Goal: Task Accomplishment & Management: Manage account settings

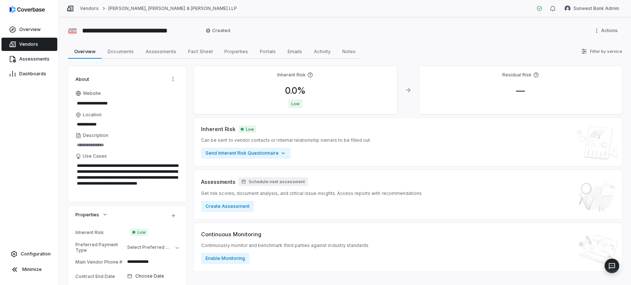
click at [20, 40] on link "Vendors" at bounding box center [29, 44] width 56 height 13
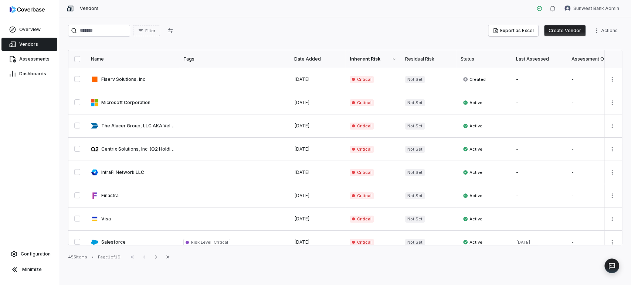
click at [430, 58] on div "Residual Risk" at bounding box center [428, 59] width 47 height 6
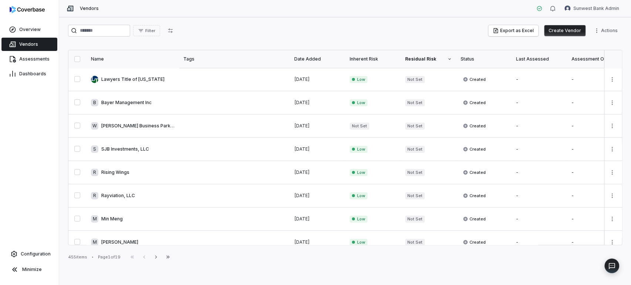
click at [362, 58] on div "Inherent Risk" at bounding box center [373, 59] width 47 height 6
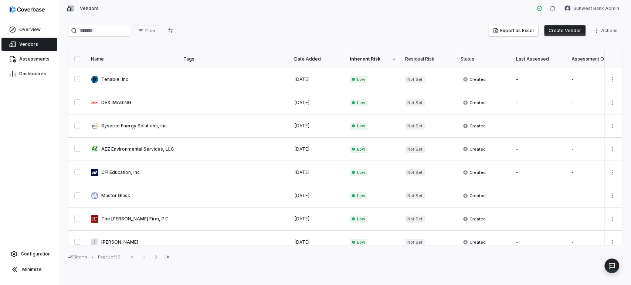
click at [362, 58] on div "Inherent Risk" at bounding box center [373, 59] width 47 height 6
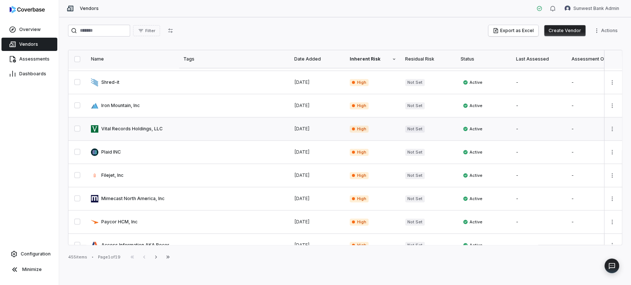
scroll to position [408, 0]
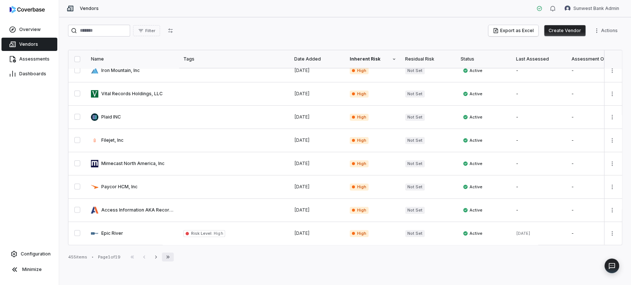
click at [169, 257] on icon "button" at bounding box center [168, 257] width 6 height 6
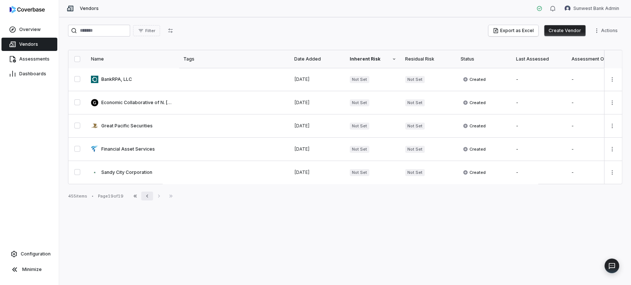
click at [146, 199] on icon "button" at bounding box center [147, 196] width 6 height 6
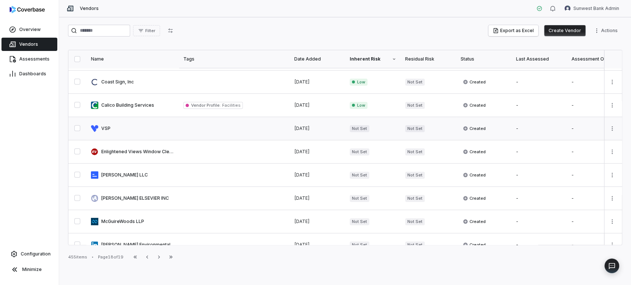
scroll to position [123, 0]
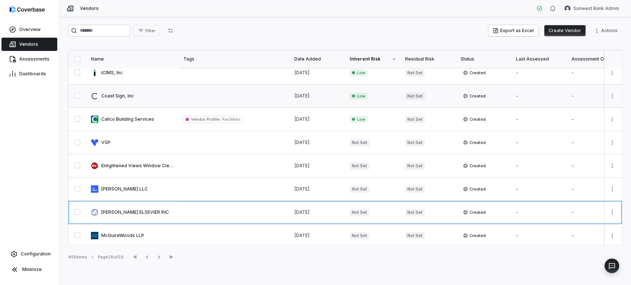
drag, startPoint x: 138, startPoint y: 210, endPoint x: 163, endPoint y: 91, distance: 122.4
click at [163, 91] on link at bounding box center [133, 96] width 92 height 23
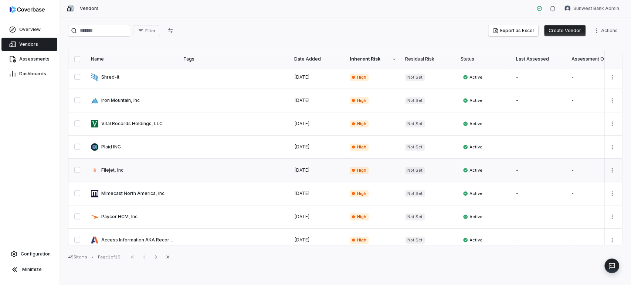
scroll to position [408, 0]
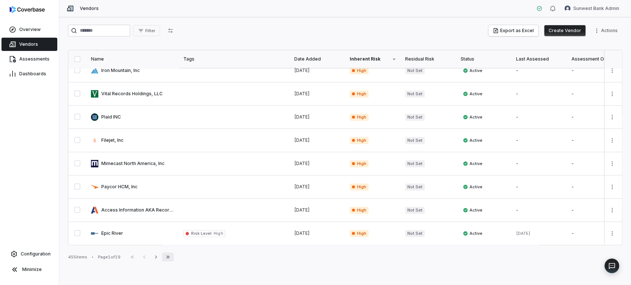
click at [169, 258] on icon "button" at bounding box center [168, 257] width 6 height 6
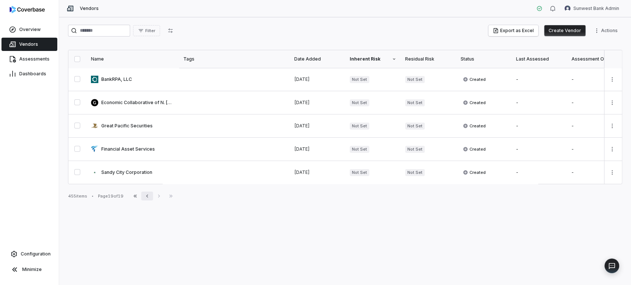
click at [149, 199] on icon "button" at bounding box center [147, 196] width 6 height 6
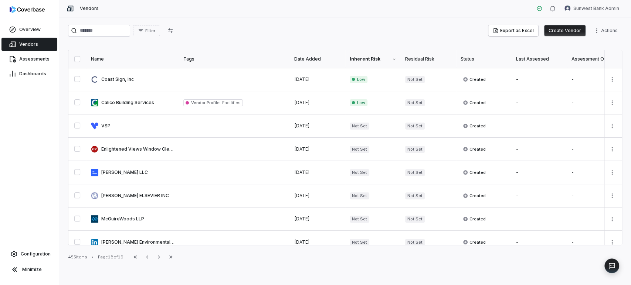
scroll to position [120, 0]
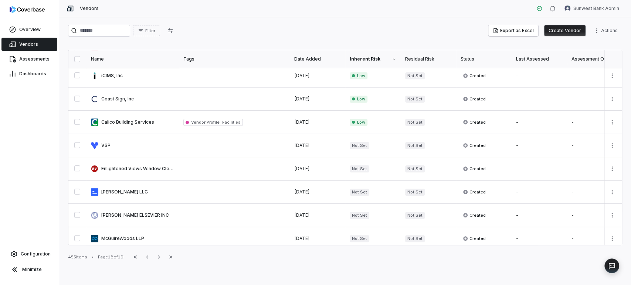
drag, startPoint x: 145, startPoint y: 168, endPoint x: 195, endPoint y: 51, distance: 126.9
click at [195, 51] on div "Filter Export as Excel Create Vendor Actions Name Tags Date Added Inherent Risk…" at bounding box center [345, 151] width 572 height 268
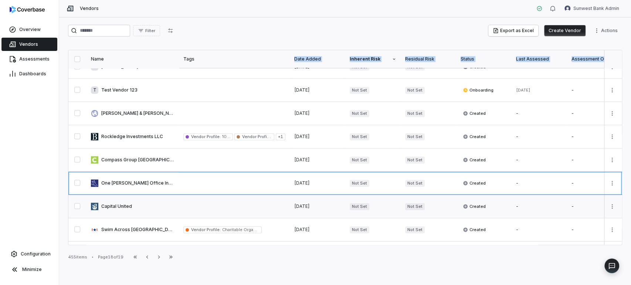
scroll to position [408, 0]
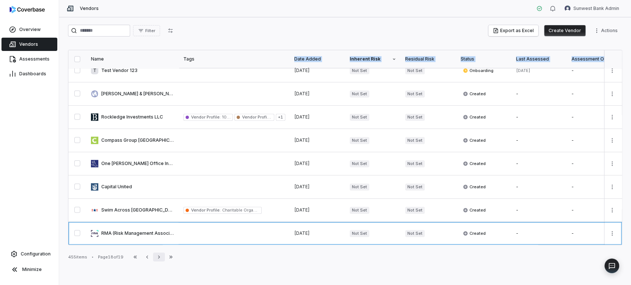
click at [162, 256] on icon "button" at bounding box center [159, 257] width 6 height 6
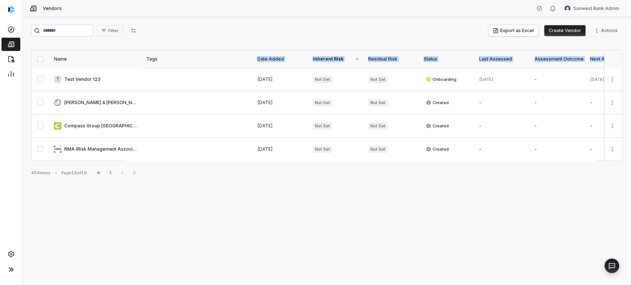
click at [3, 46] on link at bounding box center [10, 44] width 19 height 13
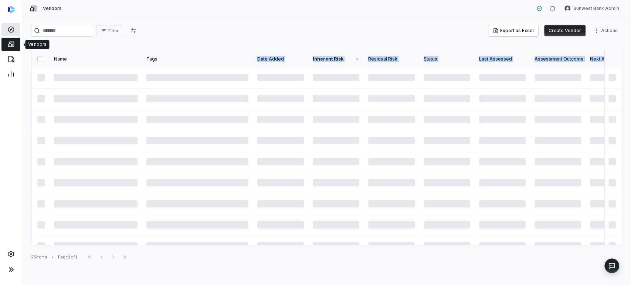
click at [16, 28] on link at bounding box center [10, 29] width 19 height 13
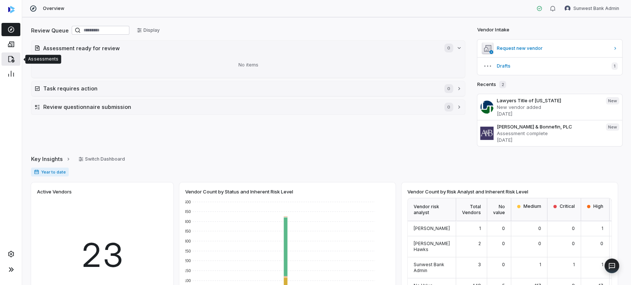
click at [12, 55] on link at bounding box center [10, 59] width 19 height 13
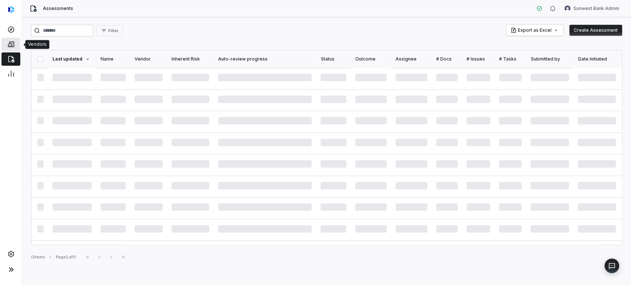
click at [12, 49] on link at bounding box center [10, 44] width 19 height 13
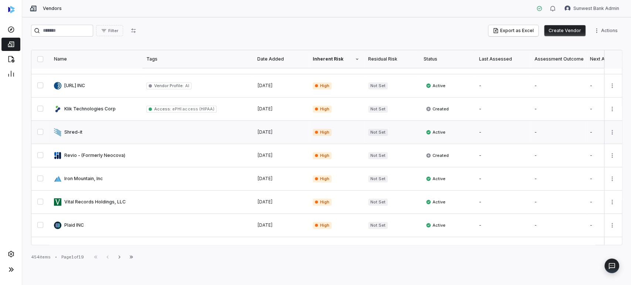
scroll to position [328, 0]
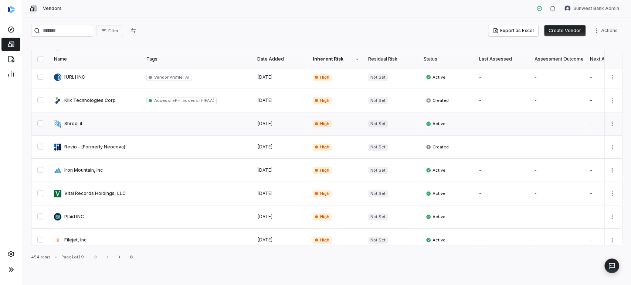
click at [154, 126] on link at bounding box center [197, 123] width 111 height 23
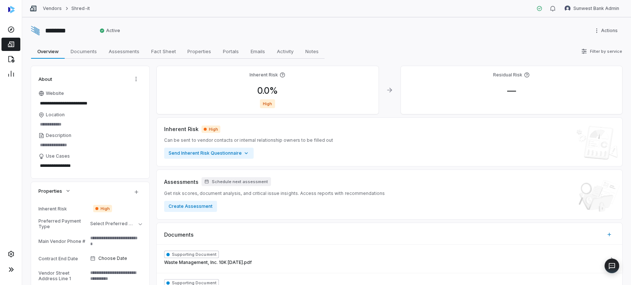
click at [268, 106] on span "High" at bounding box center [267, 103] width 15 height 9
click at [268, 98] on div "0.0 % High" at bounding box center [268, 96] width 210 height 23
click at [268, 92] on span "0.0 %" at bounding box center [267, 90] width 33 height 11
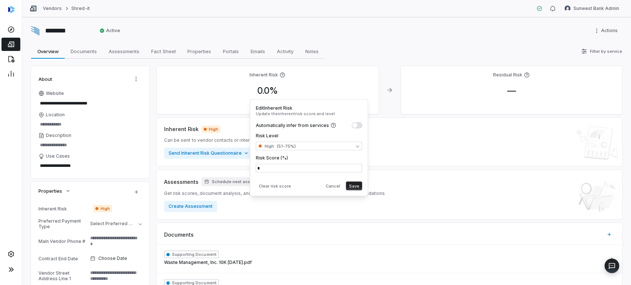
click at [348, 88] on div "0.0 %" at bounding box center [268, 90] width 210 height 11
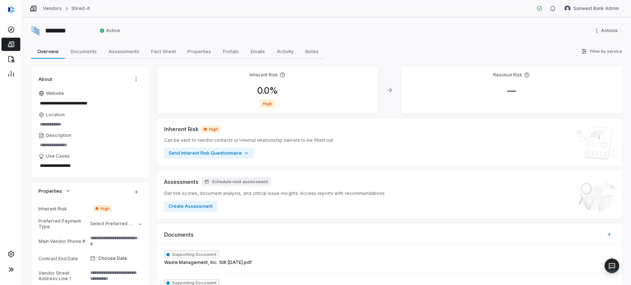
click at [281, 76] on icon at bounding box center [283, 75] width 6 height 6
click at [268, 97] on div "0.0 % High" at bounding box center [268, 96] width 210 height 23
click at [268, 106] on span "High" at bounding box center [267, 103] width 15 height 9
click at [268, 89] on span "0.0 %" at bounding box center [267, 90] width 33 height 11
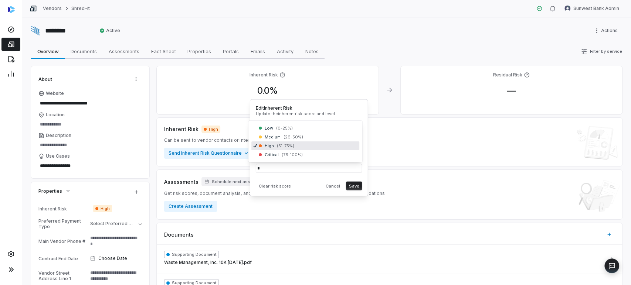
click at [298, 141] on body "**********" at bounding box center [315, 142] width 631 height 285
drag, startPoint x: 269, startPoint y: 145, endPoint x: 269, endPoint y: 149, distance: 4.1
drag, startPoint x: 269, startPoint y: 149, endPoint x: 258, endPoint y: 112, distance: 39.0
click at [258, 112] on p "Update the inherent risk score and level" at bounding box center [309, 114] width 107 height 6
click at [283, 110] on h4 "Edit Inherent Risk" at bounding box center [309, 108] width 107 height 6
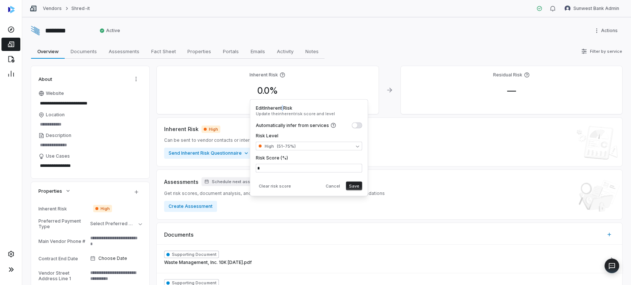
click at [283, 110] on h4 "Edit Inherent Risk" at bounding box center [309, 108] width 107 height 6
click at [349, 42] on div "**********" at bounding box center [326, 151] width 609 height 268
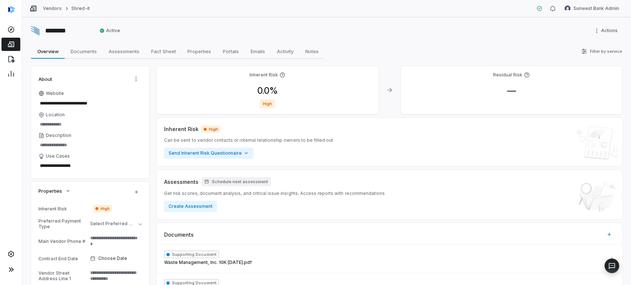
type textarea "*"
click at [16, 39] on link at bounding box center [10, 44] width 19 height 13
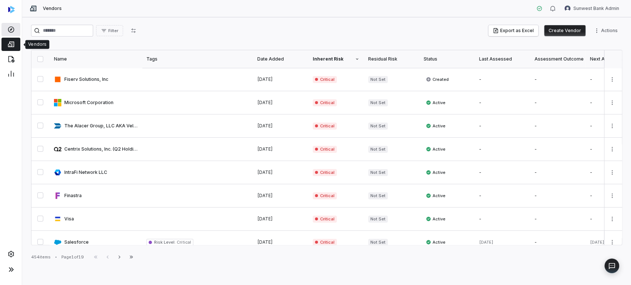
click at [16, 32] on link at bounding box center [10, 29] width 19 height 13
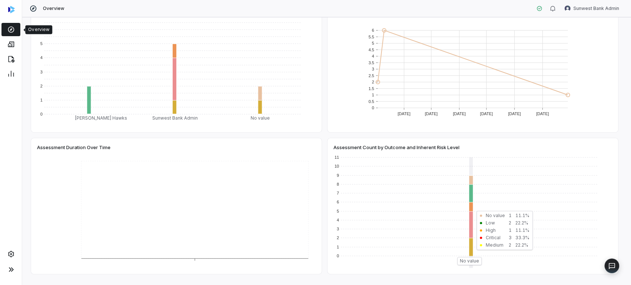
scroll to position [164, 0]
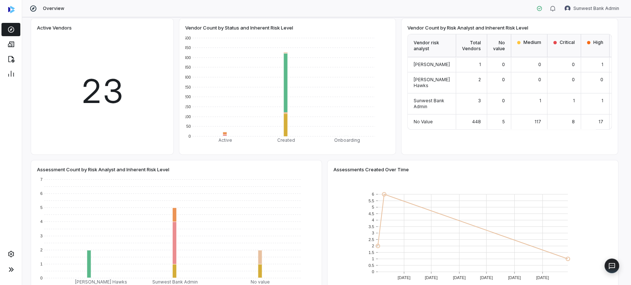
click at [511, 53] on div "Medium" at bounding box center [529, 45] width 36 height 23
click at [511, 47] on div "Medium" at bounding box center [529, 45] width 36 height 23
click at [524, 43] on span "Medium" at bounding box center [533, 43] width 18 height 6
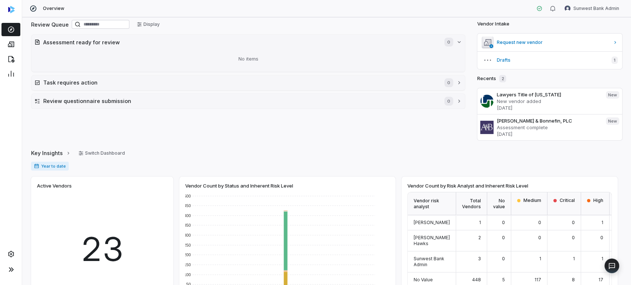
scroll to position [0, 0]
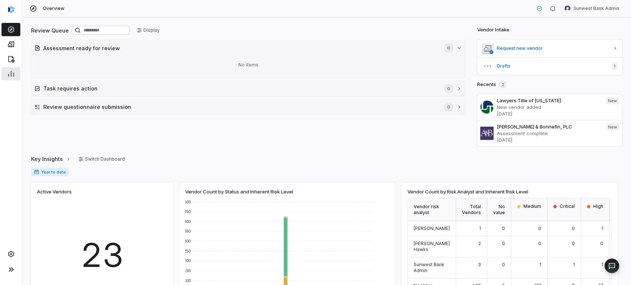
click at [14, 72] on icon at bounding box center [10, 73] width 7 height 7
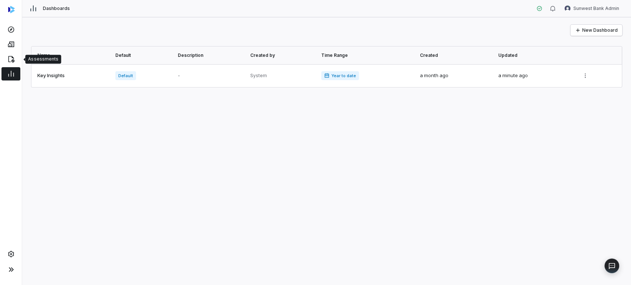
click at [14, 67] on div at bounding box center [11, 74] width 22 height 15
click at [9, 54] on link at bounding box center [10, 59] width 19 height 13
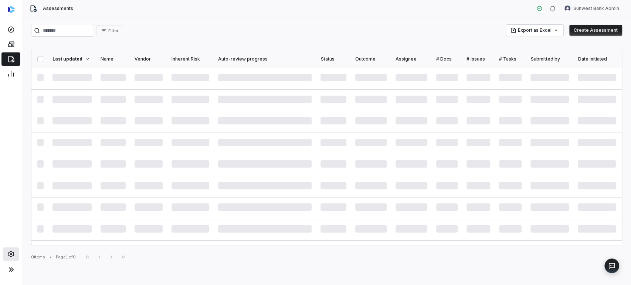
click at [9, 256] on icon at bounding box center [11, 254] width 6 height 6
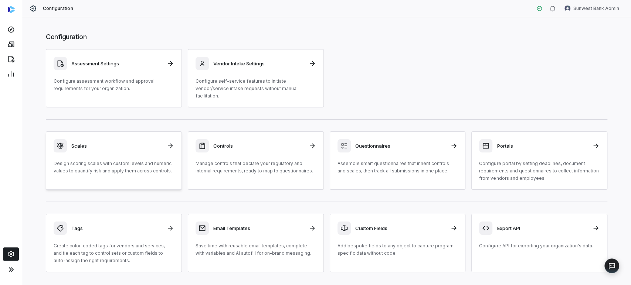
click at [93, 150] on div "Scales Design scoring scales with custom levels and numeric values to quantify …" at bounding box center [114, 157] width 121 height 36
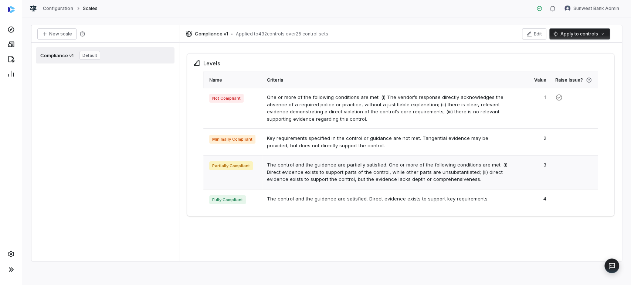
click at [217, 165] on span "Partially Compliant" at bounding box center [231, 166] width 44 height 9
click at [228, 123] on td "Not Compliant" at bounding box center [232, 108] width 59 height 41
click at [9, 70] on link at bounding box center [10, 73] width 19 height 13
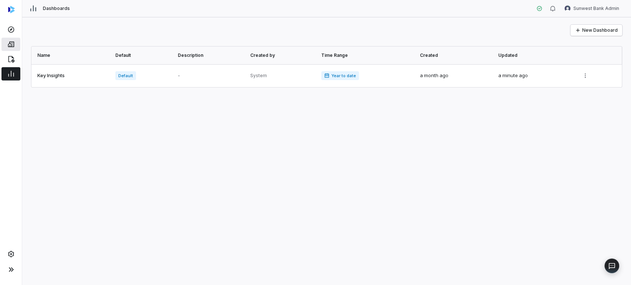
click at [9, 49] on link at bounding box center [10, 44] width 19 height 13
click at [12, 22] on div at bounding box center [11, 29] width 22 height 15
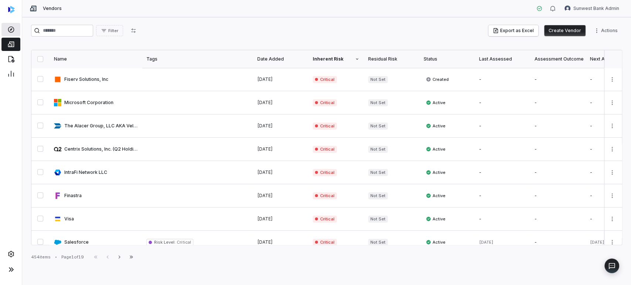
click at [11, 27] on icon at bounding box center [10, 29] width 7 height 7
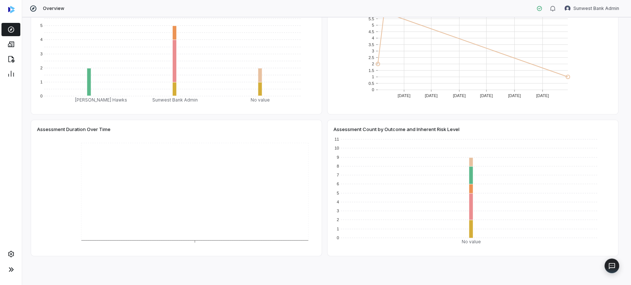
scroll to position [59, 0]
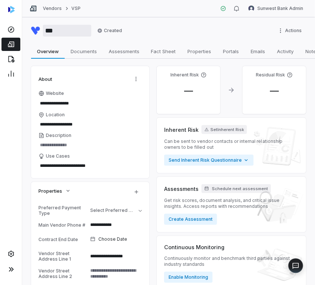
click at [54, 27] on input "***" at bounding box center [67, 31] width 48 height 12
click at [228, 132] on button "Set Inherent Risk" at bounding box center [224, 129] width 45 height 9
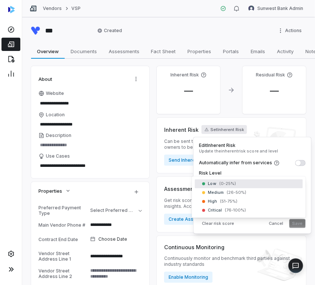
click at [229, 182] on body "**********" at bounding box center [157, 142] width 315 height 285
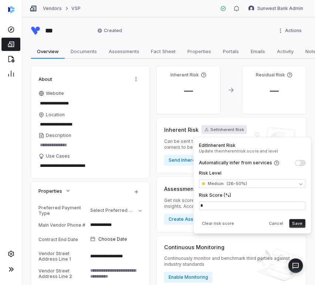
click at [297, 223] on button "Save" at bounding box center [298, 224] width 16 height 9
type textarea "*"
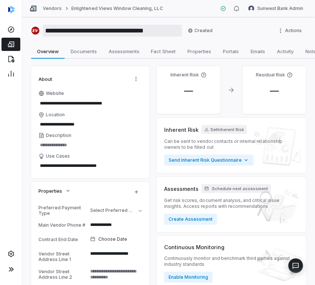
click at [55, 27] on input "**********" at bounding box center [112, 31] width 139 height 12
click at [225, 127] on button "Set Inherent Risk" at bounding box center [224, 129] width 45 height 9
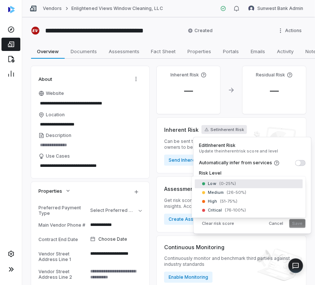
click at [226, 180] on body "**********" at bounding box center [157, 142] width 315 height 285
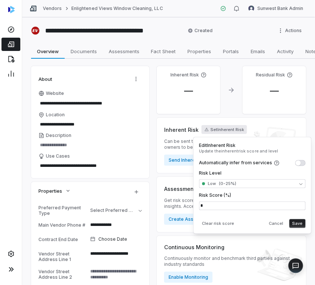
click at [299, 229] on div "Edit Inherent Risk Update the inherent risk score and level Automatically infer…" at bounding box center [252, 185] width 118 height 97
click at [299, 224] on button "Save" at bounding box center [298, 224] width 16 height 9
type textarea "*"
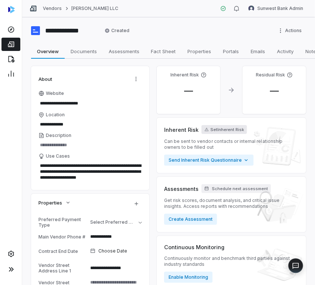
click at [222, 128] on button "Set Inherent Risk" at bounding box center [224, 129] width 45 height 9
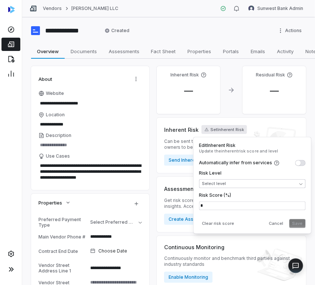
click at [217, 185] on body "**********" at bounding box center [157, 142] width 315 height 285
click at [298, 225] on button "Save" at bounding box center [298, 224] width 16 height 9
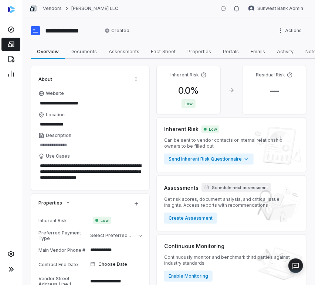
type textarea "*"
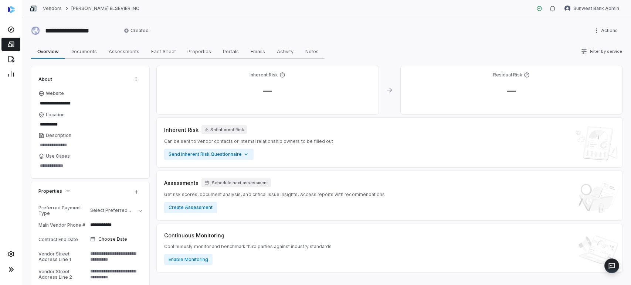
type textarea "*"
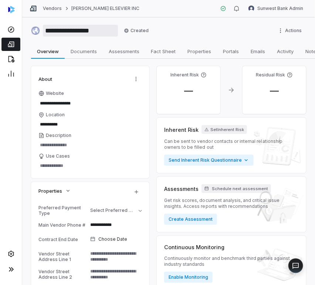
click at [91, 30] on input "**********" at bounding box center [80, 31] width 75 height 12
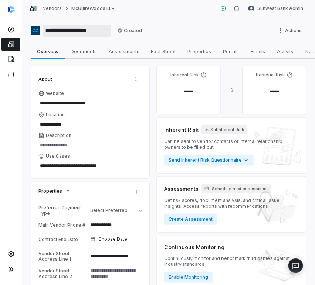
click at [95, 33] on input "**********" at bounding box center [77, 31] width 68 height 12
click at [218, 126] on button "Set Inherent Risk" at bounding box center [224, 129] width 45 height 9
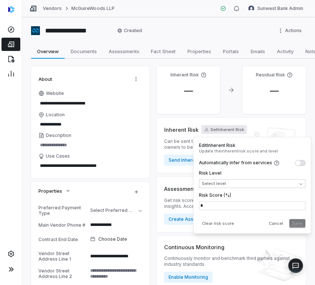
click at [216, 185] on body "**********" at bounding box center [157, 142] width 315 height 285
click at [290, 222] on div "Cancel Save" at bounding box center [286, 224] width 40 height 9
click at [294, 222] on button "Save" at bounding box center [298, 224] width 16 height 9
type textarea "*"
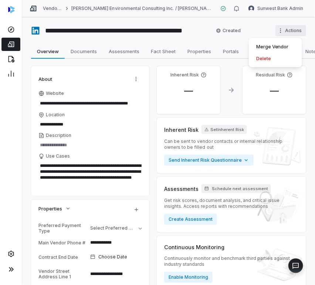
click at [296, 32] on html "**********" at bounding box center [157, 142] width 315 height 285
type textarea "*"
click at [261, 57] on div "Delete" at bounding box center [275, 59] width 47 height 12
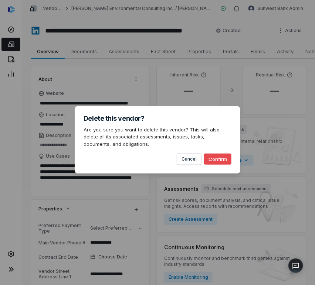
click at [216, 156] on button "Confirm" at bounding box center [217, 159] width 27 height 11
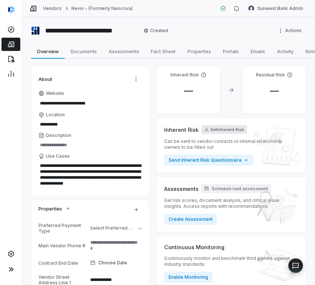
click at [210, 134] on div "Inherent Risk Set Inherent Risk Can be sent to vendor contacts or internal rela…" at bounding box center [231, 145] width 135 height 41
click at [224, 129] on button "Set Inherent Risk" at bounding box center [224, 129] width 45 height 9
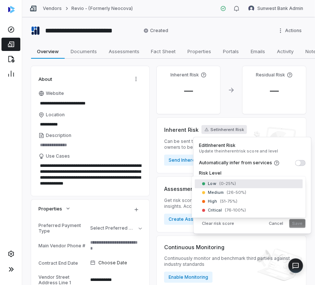
click at [232, 184] on body "**********" at bounding box center [157, 142] width 315 height 285
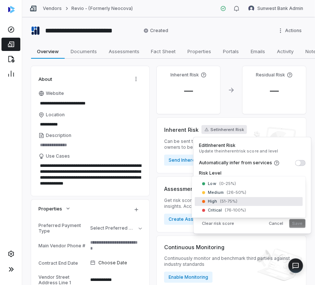
drag, startPoint x: 229, startPoint y: 197, endPoint x: 229, endPoint y: 202, distance: 4.8
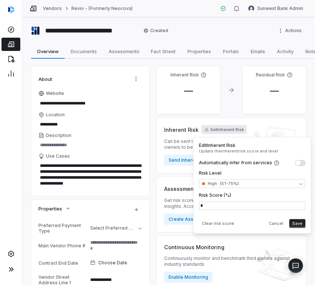
click at [299, 224] on button "Save" at bounding box center [298, 224] width 16 height 9
type textarea "*"
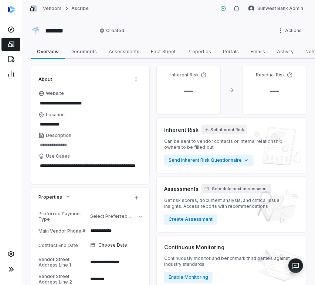
click at [212, 135] on div "Inherent Risk Set Inherent Risk Can be sent to vendor contacts or internal rela…" at bounding box center [231, 145] width 135 height 41
click at [214, 128] on button "Set Inherent Risk" at bounding box center [224, 129] width 45 height 9
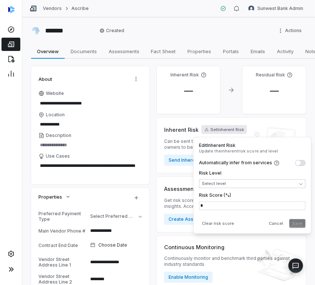
click at [224, 185] on body "**********" at bounding box center [157, 142] width 315 height 285
click at [297, 226] on button "Save" at bounding box center [298, 224] width 16 height 9
type textarea "*"
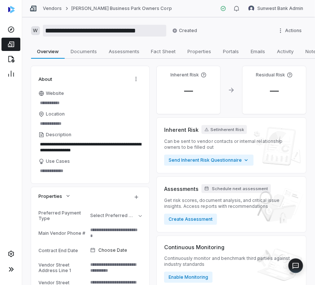
click at [105, 35] on input "**********" at bounding box center [105, 31] width 124 height 12
click at [105, 34] on input "**********" at bounding box center [105, 31] width 124 height 12
click at [217, 132] on button "Set Inherent Risk" at bounding box center [224, 129] width 45 height 9
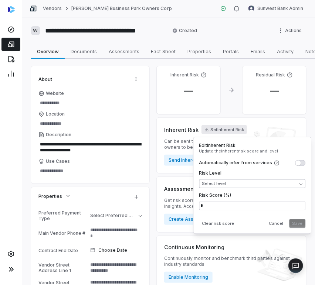
click at [224, 183] on body "**********" at bounding box center [157, 142] width 315 height 285
click at [301, 224] on button "Save" at bounding box center [298, 224] width 16 height 9
type textarea "*"
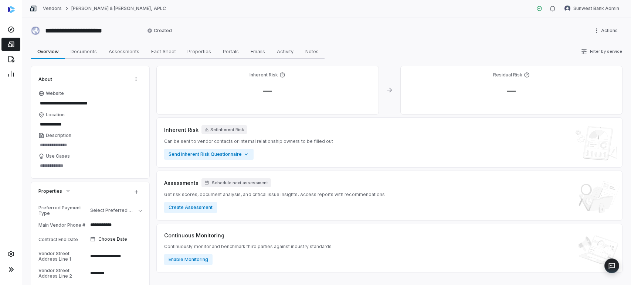
type textarea "*"
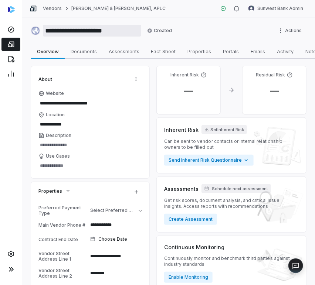
click at [81, 33] on input "**********" at bounding box center [92, 31] width 98 height 12
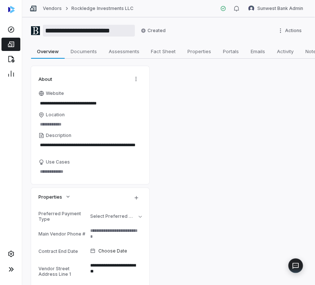
click at [82, 30] on input "**********" at bounding box center [89, 31] width 92 height 12
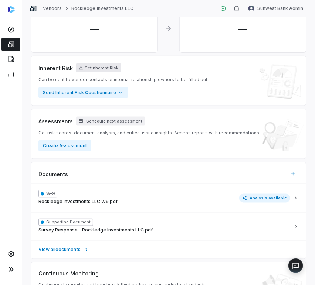
scroll to position [861, 0]
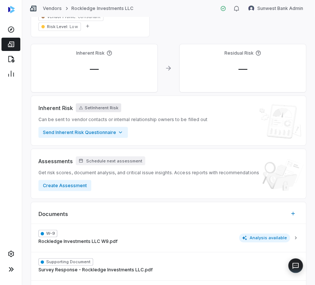
click at [95, 104] on button "Set Inherent Risk" at bounding box center [98, 108] width 45 height 9
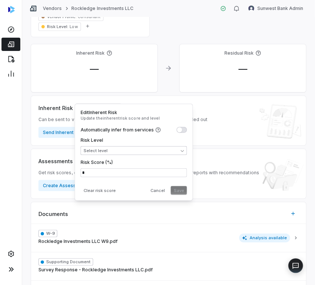
click at [101, 147] on body "**********" at bounding box center [157, 142] width 315 height 285
click at [176, 189] on button "Save" at bounding box center [179, 190] width 16 height 9
type textarea "*"
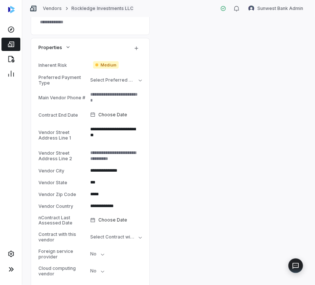
scroll to position [11, 0]
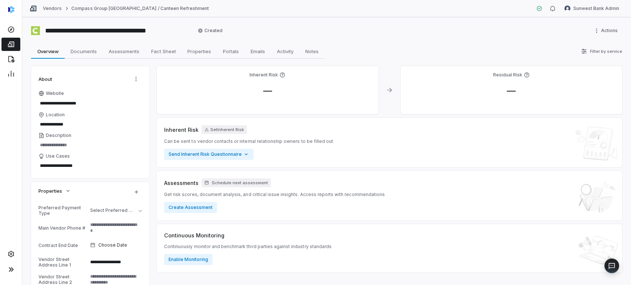
type textarea "*"
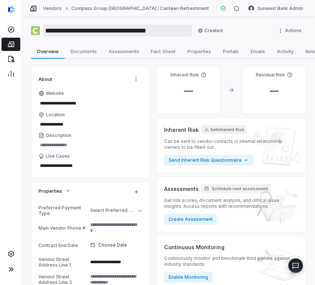
click at [64, 31] on input "**********" at bounding box center [117, 31] width 149 height 12
click at [55, 31] on input "**********" at bounding box center [117, 31] width 149 height 12
drag, startPoint x: 55, startPoint y: 31, endPoint x: 107, endPoint y: 33, distance: 51.8
click at [107, 33] on input "**********" at bounding box center [117, 31] width 149 height 12
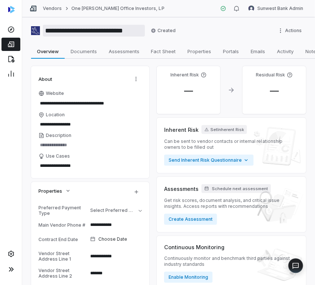
click at [65, 29] on input "**********" at bounding box center [94, 31] width 102 height 12
click at [210, 129] on button "Set Inherent Risk" at bounding box center [224, 129] width 45 height 9
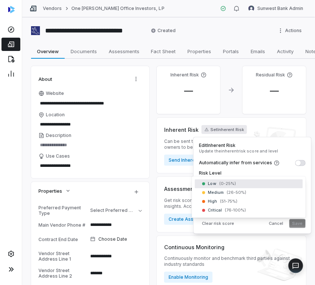
click at [229, 183] on body "**********" at bounding box center [157, 142] width 315 height 285
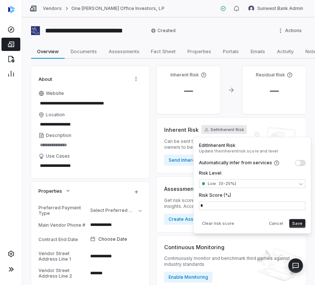
click at [305, 223] on button "Save" at bounding box center [298, 224] width 16 height 9
type textarea "*"
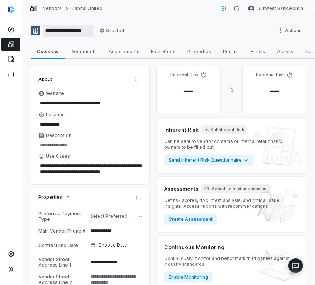
click at [67, 35] on input "**********" at bounding box center [68, 31] width 51 height 12
click at [205, 128] on icon "button" at bounding box center [207, 130] width 4 height 4
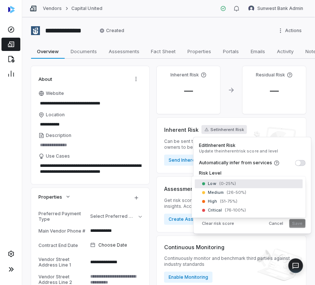
click at [223, 180] on body "**********" at bounding box center [157, 142] width 315 height 285
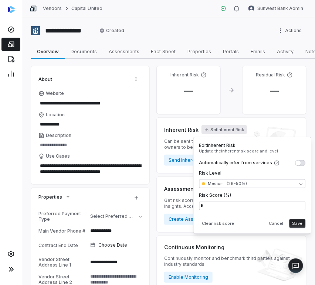
click at [296, 222] on button "Save" at bounding box center [298, 224] width 16 height 9
type textarea "*"
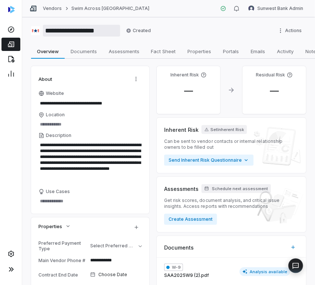
click at [67, 27] on input "**********" at bounding box center [81, 31] width 77 height 12
click at [224, 129] on button "Set Inherent Risk" at bounding box center [224, 129] width 45 height 9
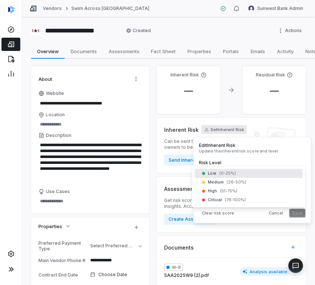
click at [218, 177] on body "**********" at bounding box center [157, 142] width 315 height 285
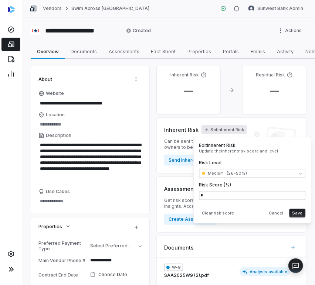
click at [298, 213] on button "Save" at bounding box center [298, 213] width 16 height 9
type textarea "*"
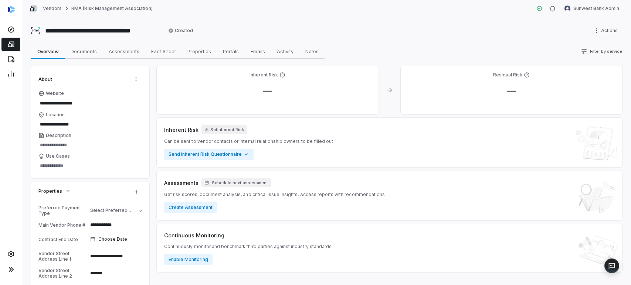
type textarea "*"
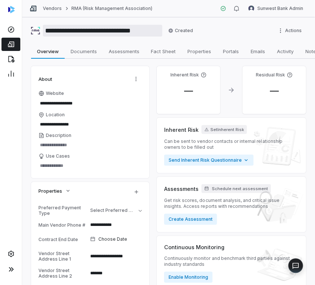
click at [62, 33] on input "**********" at bounding box center [102, 31] width 119 height 12
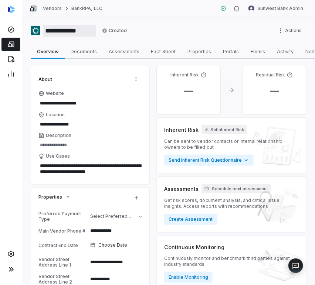
click at [70, 30] on input "**********" at bounding box center [69, 31] width 53 height 12
click at [225, 130] on button "Set Inherent Risk" at bounding box center [224, 129] width 45 height 9
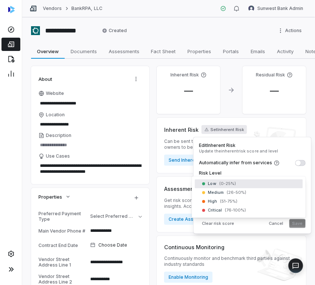
click at [226, 185] on body "**********" at bounding box center [157, 142] width 315 height 285
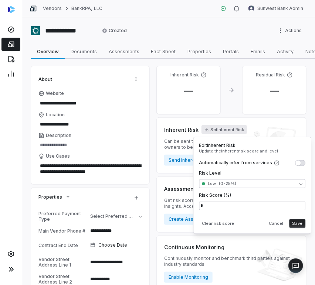
click at [294, 223] on button "Save" at bounding box center [298, 224] width 16 height 9
type textarea "*"
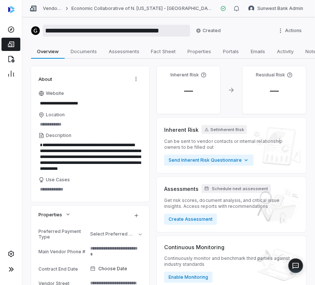
click at [97, 28] on input "**********" at bounding box center [116, 31] width 147 height 12
drag, startPoint x: 97, startPoint y: 28, endPoint x: 139, endPoint y: 30, distance: 42.2
click at [97, 28] on input "**********" at bounding box center [116, 31] width 147 height 12
click at [220, 132] on button "Set Inherent Risk" at bounding box center [224, 129] width 45 height 9
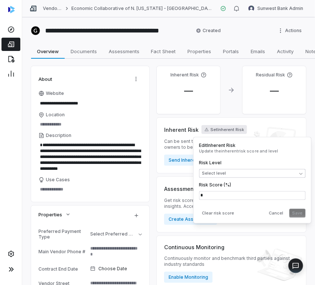
click at [228, 171] on body "**********" at bounding box center [157, 142] width 315 height 285
click at [296, 214] on button "Save" at bounding box center [298, 213] width 16 height 9
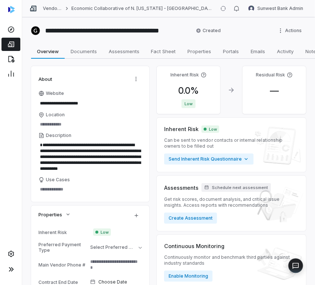
type textarea "*"
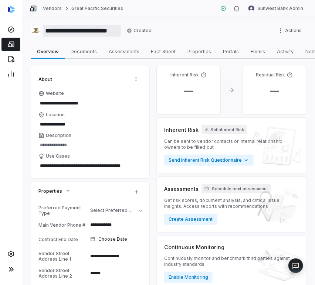
click at [57, 30] on input "**********" at bounding box center [82, 31] width 78 height 12
drag, startPoint x: 57, startPoint y: 30, endPoint x: 294, endPoint y: 52, distance: 237.3
click at [58, 30] on input "**********" at bounding box center [82, 31] width 78 height 12
click at [223, 128] on button "Set Inherent Risk" at bounding box center [224, 129] width 45 height 9
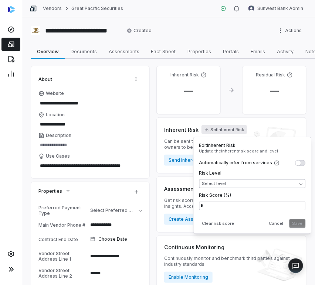
click at [224, 180] on body "**********" at bounding box center [157, 142] width 315 height 285
click at [303, 225] on button "Save" at bounding box center [298, 224] width 16 height 9
type textarea "*"
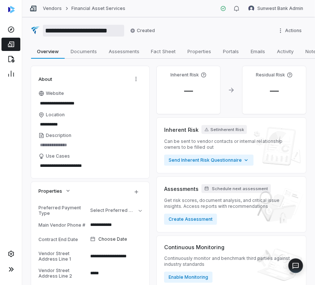
click at [63, 29] on input "**********" at bounding box center [83, 31] width 81 height 12
click at [216, 126] on button "Set Inherent Risk" at bounding box center [224, 129] width 45 height 9
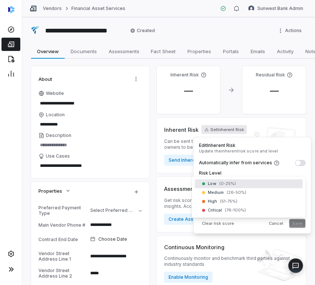
click at [235, 188] on body "**********" at bounding box center [157, 142] width 315 height 285
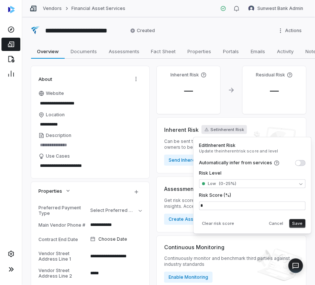
click at [297, 227] on button "Save" at bounding box center [298, 224] width 16 height 9
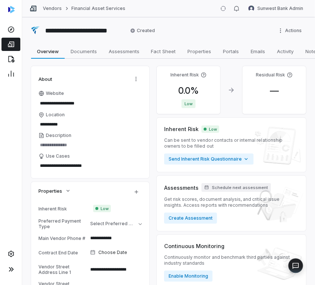
type textarea "*"
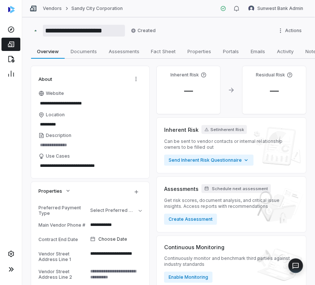
click at [82, 32] on input "**********" at bounding box center [84, 31] width 82 height 12
click at [222, 130] on button "Set Inherent Risk" at bounding box center [224, 129] width 45 height 9
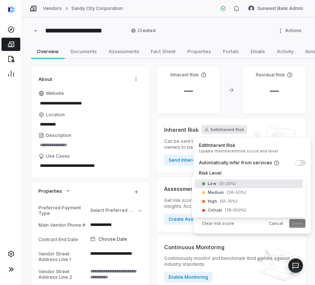
click at [227, 182] on body "**********" at bounding box center [157, 142] width 315 height 285
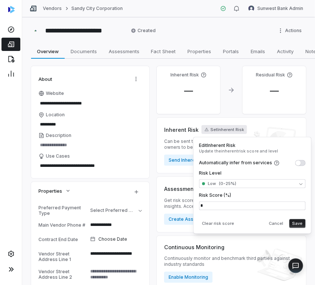
click at [299, 223] on button "Save" at bounding box center [298, 224] width 16 height 9
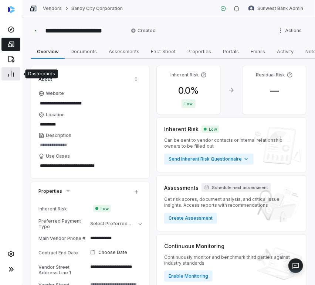
click at [18, 77] on link at bounding box center [10, 73] width 19 height 13
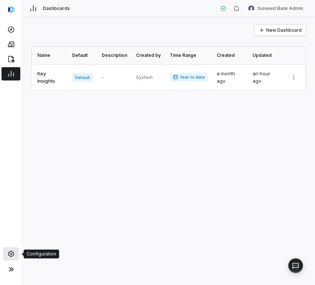
click at [12, 250] on link at bounding box center [11, 254] width 16 height 13
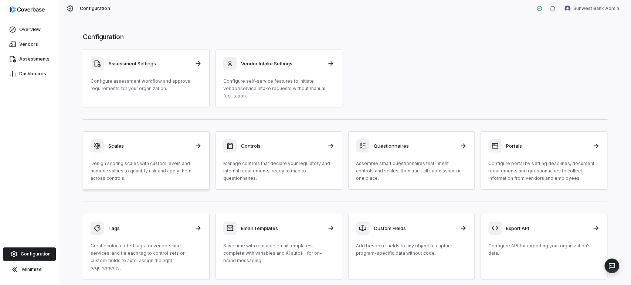
click at [169, 174] on p "Design scoring scales with custom levels and numeric values to quantify risk an…" at bounding box center [146, 171] width 111 height 22
click at [29, 267] on button "Minimize" at bounding box center [29, 270] width 53 height 15
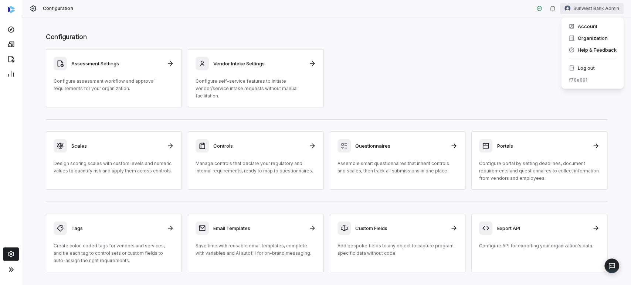
click at [602, 10] on html "Configuration Sunwest Bank Admin Configuration Assessment Settings Configure as…" at bounding box center [315, 142] width 631 height 285
click at [578, 28] on div "Account" at bounding box center [592, 26] width 57 height 12
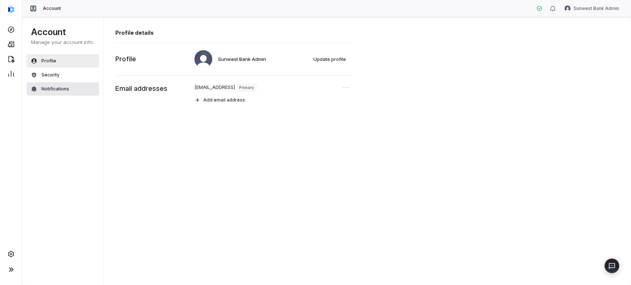
click at [55, 83] on button "Notifications" at bounding box center [63, 88] width 72 height 13
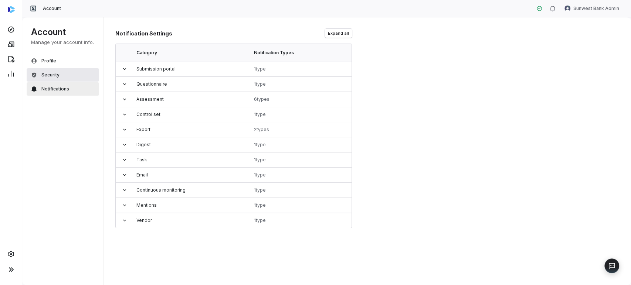
click at [52, 76] on span "Security" at bounding box center [50, 75] width 18 height 6
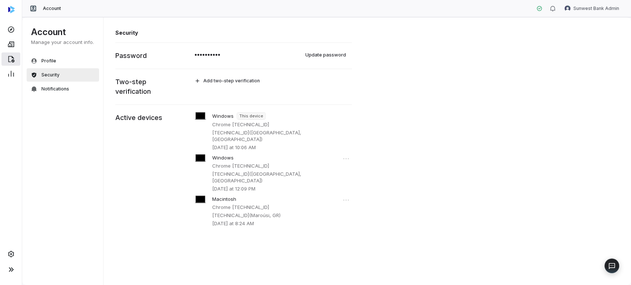
click at [14, 61] on icon at bounding box center [10, 58] width 7 height 7
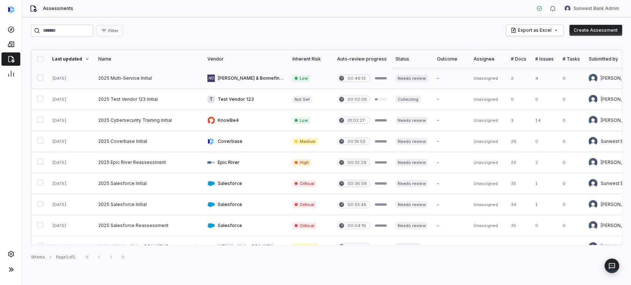
click at [410, 76] on link at bounding box center [411, 78] width 41 height 21
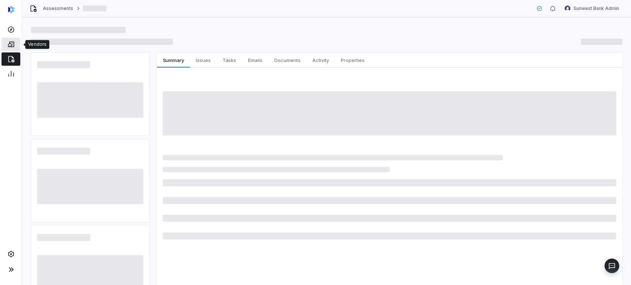
click at [9, 40] on link at bounding box center [10, 44] width 19 height 13
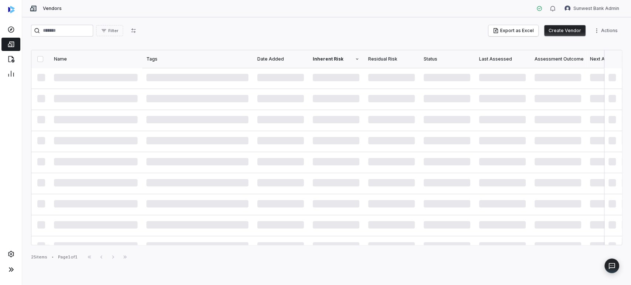
click at [9, 40] on link at bounding box center [10, 44] width 19 height 13
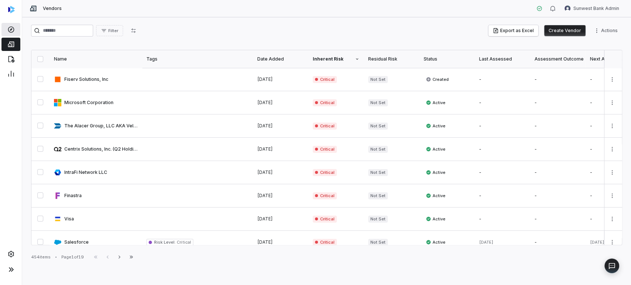
click at [11, 33] on link at bounding box center [10, 29] width 19 height 13
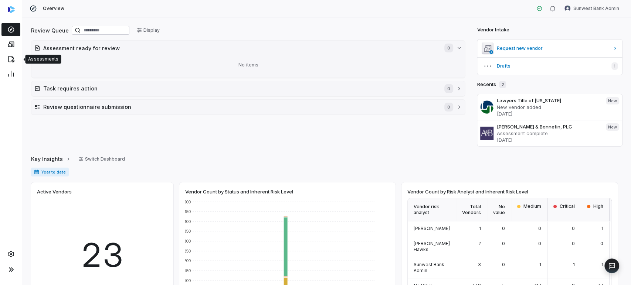
click at [8, 51] on div at bounding box center [11, 44] width 22 height 15
click at [13, 48] on link at bounding box center [10, 44] width 19 height 13
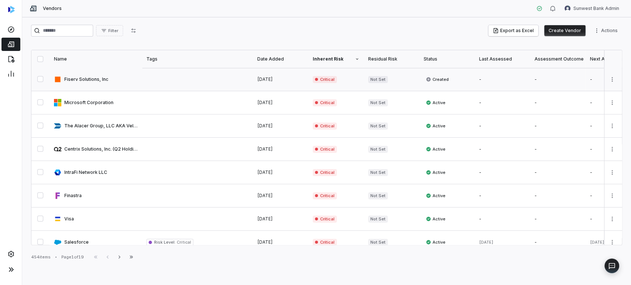
click at [127, 74] on link at bounding box center [96, 79] width 92 height 23
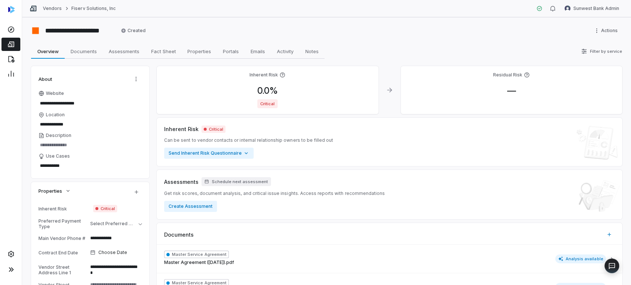
click at [266, 105] on span "Critical" at bounding box center [267, 103] width 20 height 9
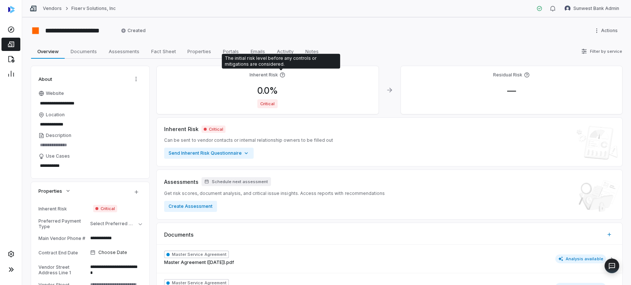
click at [281, 74] on icon at bounding box center [283, 75] width 6 height 6
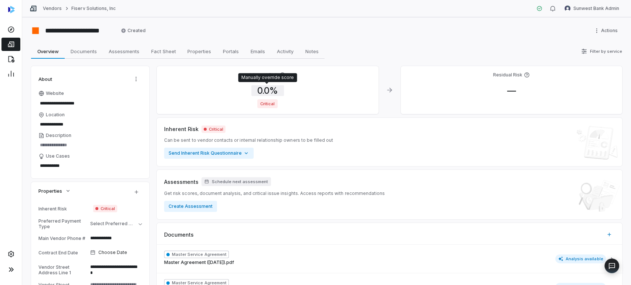
click at [268, 92] on span "0.0 %" at bounding box center [267, 90] width 33 height 11
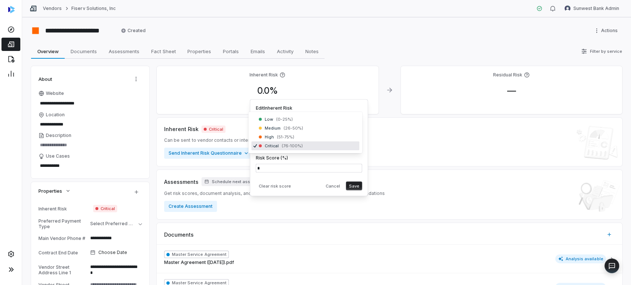
click at [270, 144] on body "**********" at bounding box center [315, 142] width 631 height 285
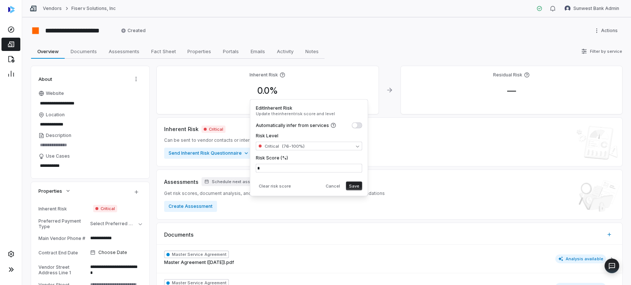
click at [362, 46] on html "**********" at bounding box center [315, 142] width 631 height 285
click at [594, 43] on div "**********" at bounding box center [326, 151] width 609 height 268
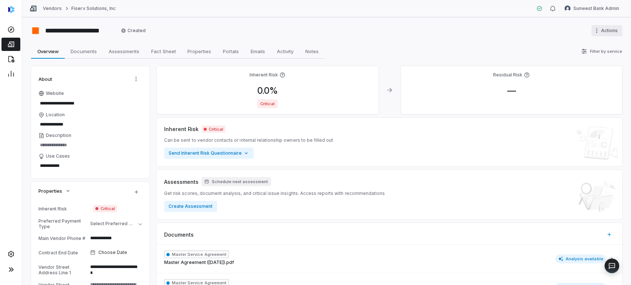
click at [595, 34] on html "**********" at bounding box center [315, 142] width 631 height 285
click at [545, 34] on html "**********" at bounding box center [315, 142] width 631 height 285
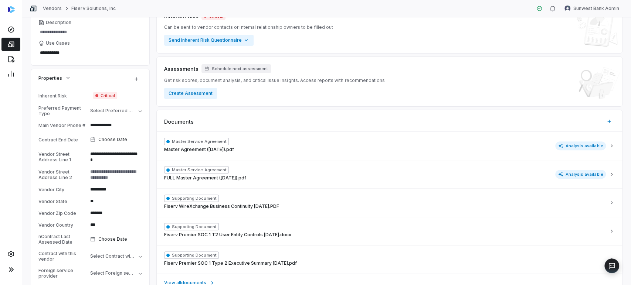
scroll to position [41, 0]
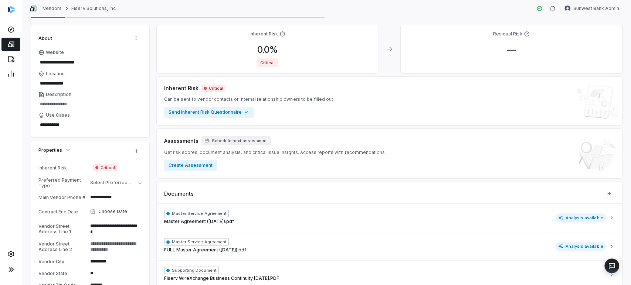
click at [104, 167] on span "Critical" at bounding box center [105, 167] width 24 height 7
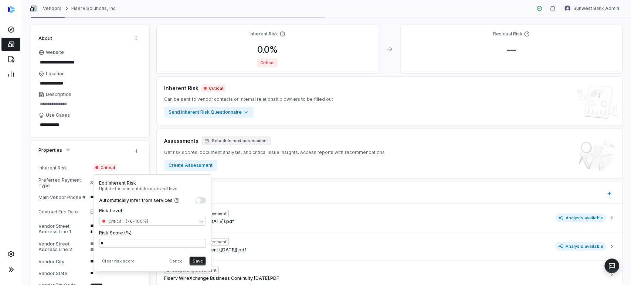
click at [1, 143] on div at bounding box center [11, 142] width 22 height 285
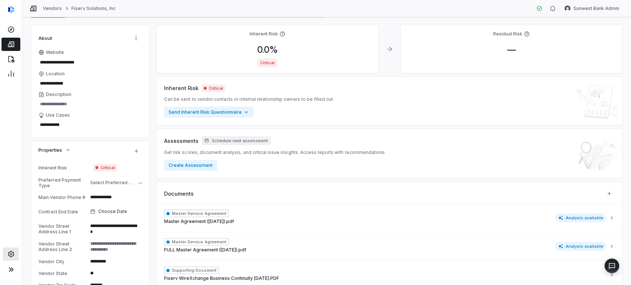
click at [15, 255] on link at bounding box center [11, 254] width 16 height 13
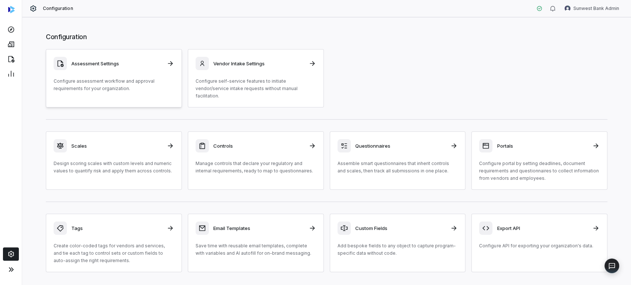
click at [131, 84] on p "Configure assessment workflow and approval requirements for your organization." at bounding box center [114, 85] width 121 height 15
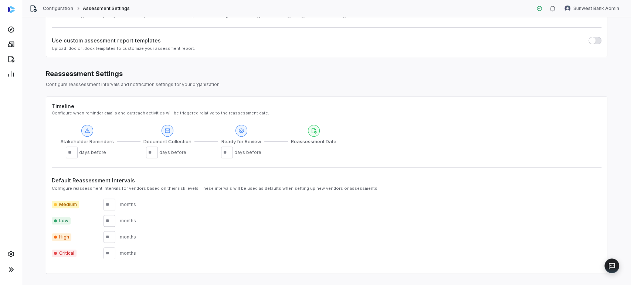
scroll to position [204, 0]
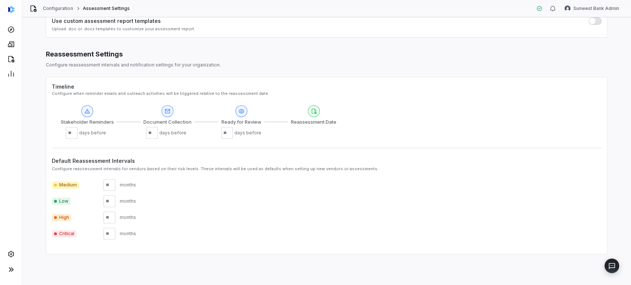
click at [66, 188] on span "Medium" at bounding box center [65, 185] width 27 height 7
click at [65, 186] on span "Medium" at bounding box center [65, 185] width 27 height 7
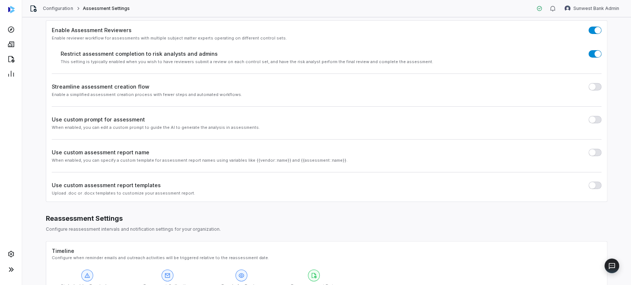
scroll to position [0, 0]
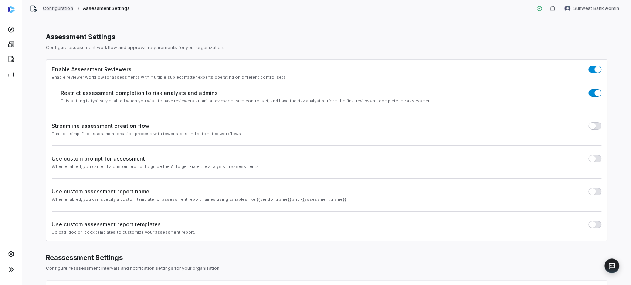
click at [55, 8] on link "Configuration" at bounding box center [58, 9] width 30 height 6
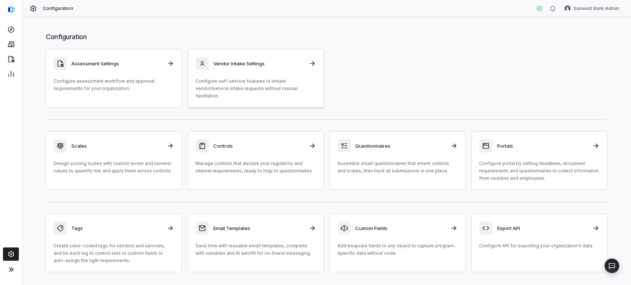
click at [232, 78] on p "Configure self-service features to initiate vendor/service intake requests with…" at bounding box center [256, 89] width 121 height 22
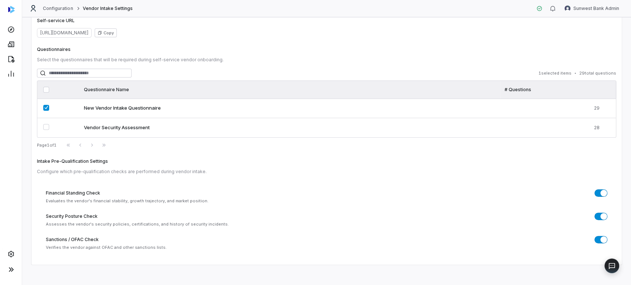
scroll to position [48, 0]
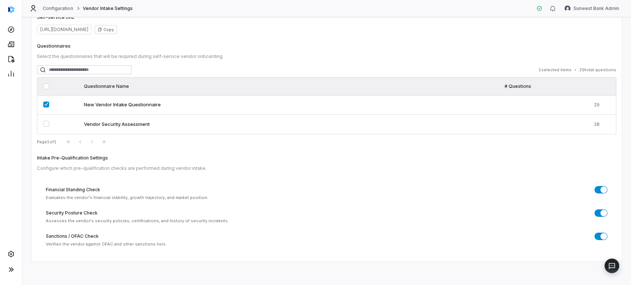
click at [49, 4] on div "Configuration Vendor Intake Settings Sunwest Bank Admin" at bounding box center [326, 8] width 609 height 17
click at [53, 6] on link "Configuration" at bounding box center [58, 9] width 30 height 6
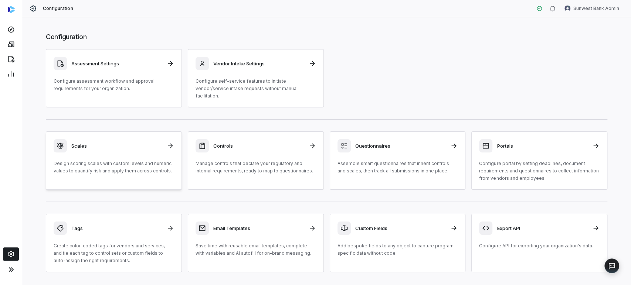
click at [106, 143] on h3 "Scales" at bounding box center [116, 146] width 91 height 7
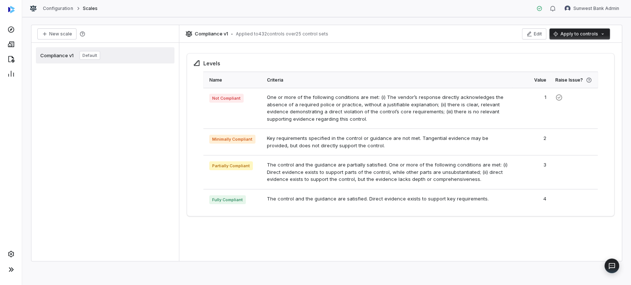
click at [56, 11] on div "Configuration Scales" at bounding box center [64, 8] width 68 height 7
click at [60, 11] on link "Configuration" at bounding box center [58, 9] width 30 height 6
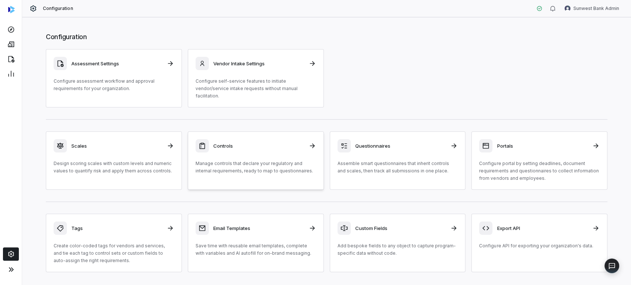
click at [276, 151] on div "Controls Manage controls that declare your regulatory and internal requirements…" at bounding box center [256, 157] width 121 height 36
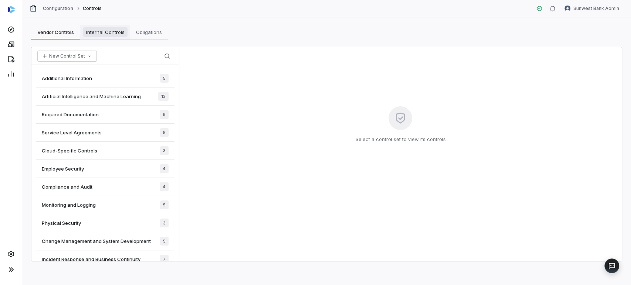
click at [115, 35] on span "Internal Controls" at bounding box center [105, 32] width 44 height 10
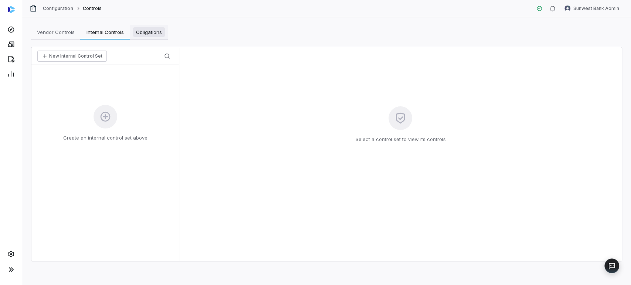
click at [142, 36] on span "Obligations" at bounding box center [149, 32] width 32 height 10
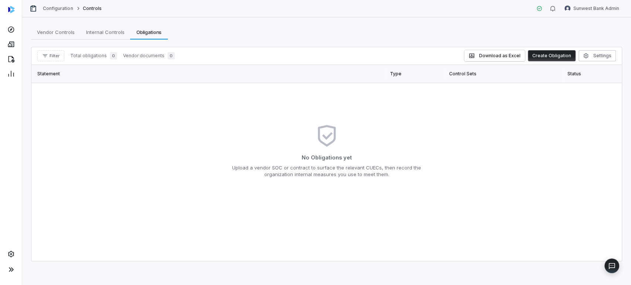
click at [49, 5] on div "Configuration Controls" at bounding box center [66, 8] width 72 height 7
click at [54, 7] on link "Configuration" at bounding box center [58, 9] width 30 height 6
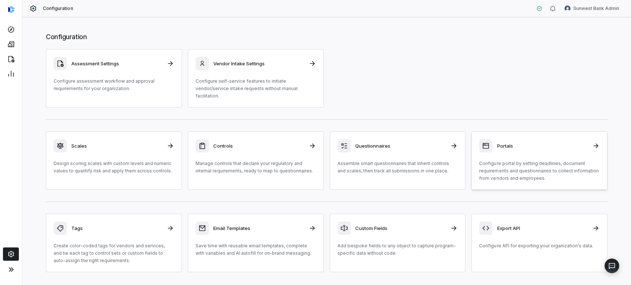
click at [506, 165] on p "Configure portal by setting deadlines, document requirements and questionnaires…" at bounding box center [539, 171] width 121 height 22
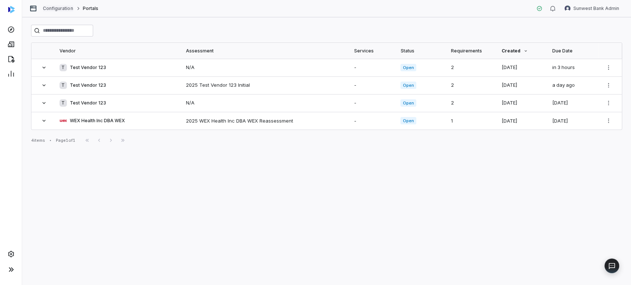
click at [51, 10] on link "Configuration" at bounding box center [58, 9] width 30 height 6
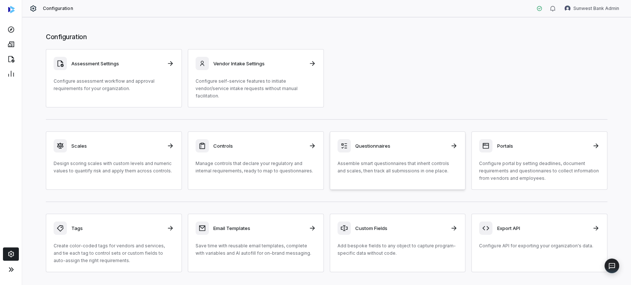
click at [378, 143] on h3 "Questionnaires" at bounding box center [400, 146] width 91 height 7
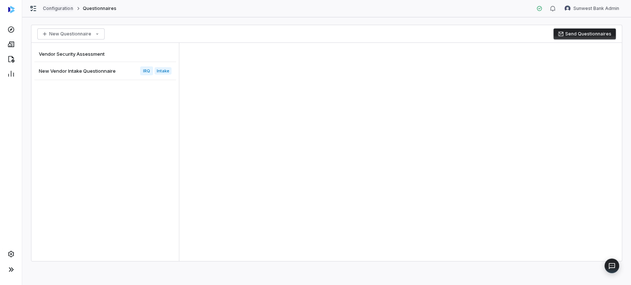
click at [62, 9] on link "Configuration" at bounding box center [58, 9] width 30 height 6
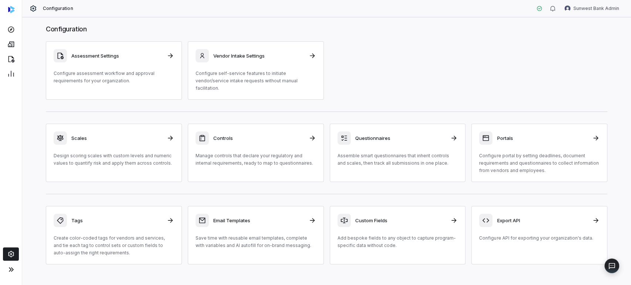
scroll to position [10, 0]
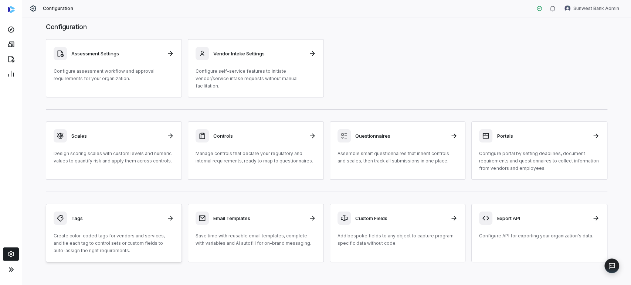
click at [146, 233] on p "Create color-coded tags for vendors and services, and tie each tag to control s…" at bounding box center [114, 244] width 121 height 22
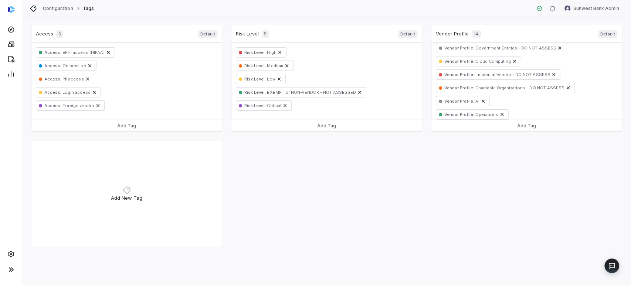
scroll to position [115, 0]
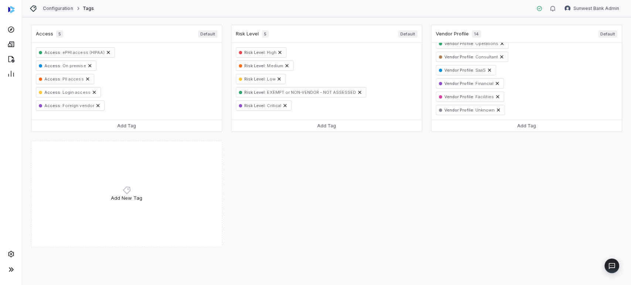
click at [55, 9] on link "Configuration" at bounding box center [58, 9] width 30 height 6
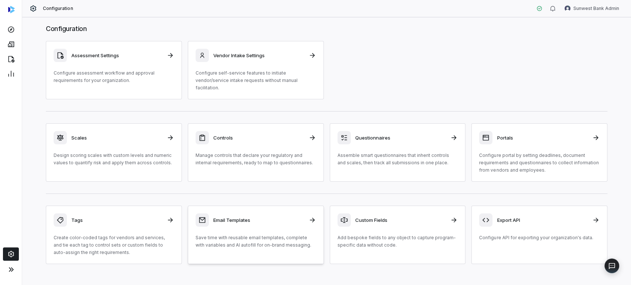
scroll to position [10, 0]
click at [367, 239] on link "Custom Fields Add bespoke fields to any object to capture program-specific data…" at bounding box center [398, 233] width 136 height 58
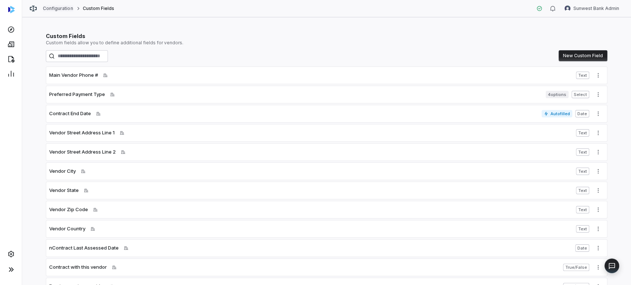
click at [52, 10] on link "Configuration" at bounding box center [58, 9] width 30 height 6
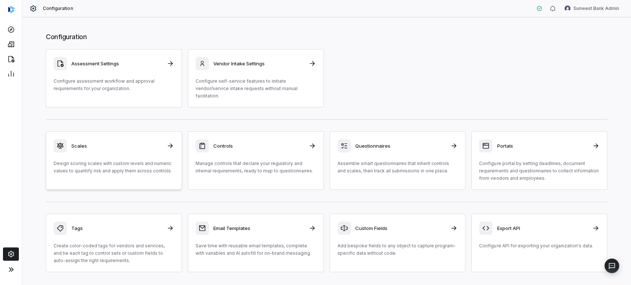
click at [103, 160] on p "Design scoring scales with custom levels and numeric values to quantify risk an…" at bounding box center [114, 167] width 121 height 15
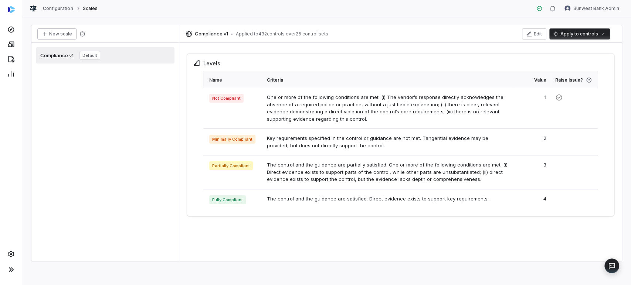
click at [55, 38] on button "New scale" at bounding box center [56, 33] width 39 height 11
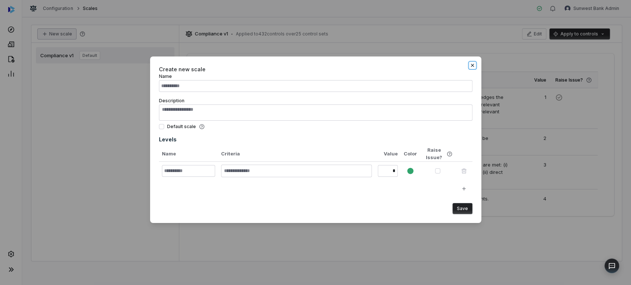
click at [471, 65] on icon "button" at bounding box center [473, 65] width 6 height 6
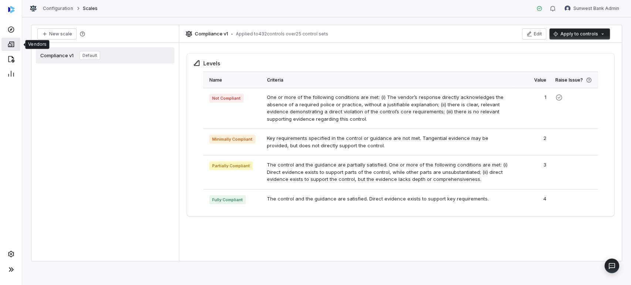
click at [17, 47] on link at bounding box center [10, 44] width 19 height 13
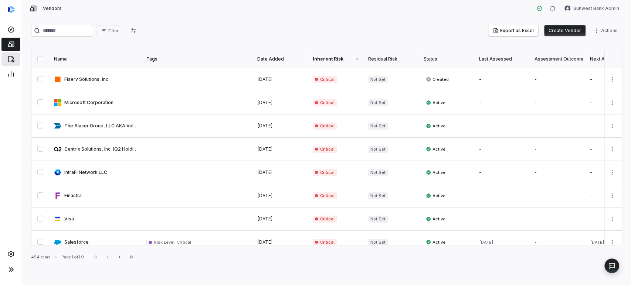
click at [8, 63] on link at bounding box center [10, 59] width 19 height 13
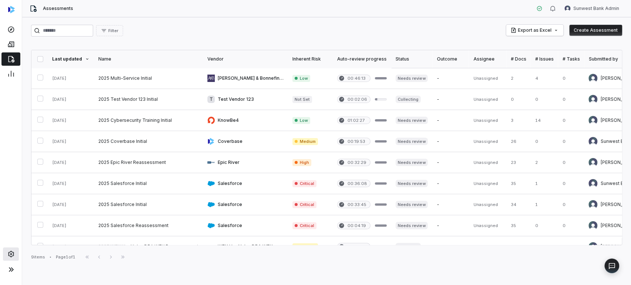
click at [13, 251] on icon at bounding box center [10, 254] width 7 height 7
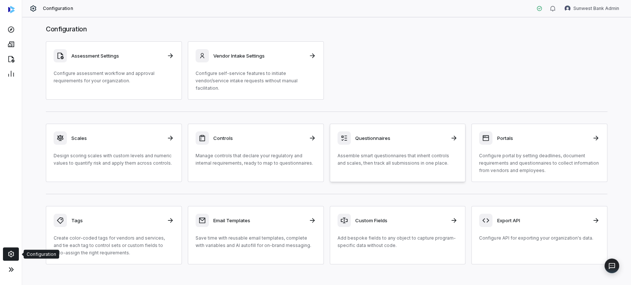
scroll to position [10, 0]
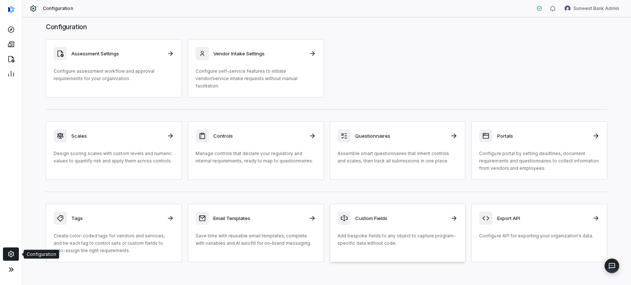
click at [365, 233] on p "Add bespoke fields to any object to capture program-specific data without code." at bounding box center [398, 240] width 121 height 15
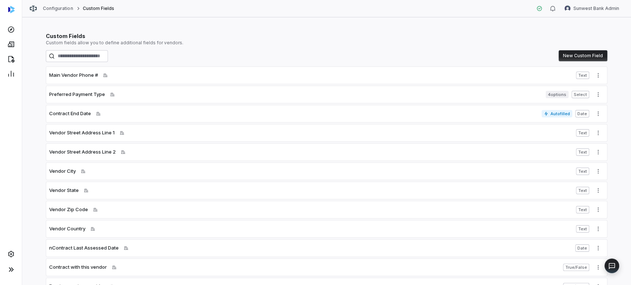
click at [50, 12] on div "Configuration Custom Fields" at bounding box center [72, 8] width 85 height 7
click at [50, 9] on link "Configuration" at bounding box center [58, 9] width 30 height 6
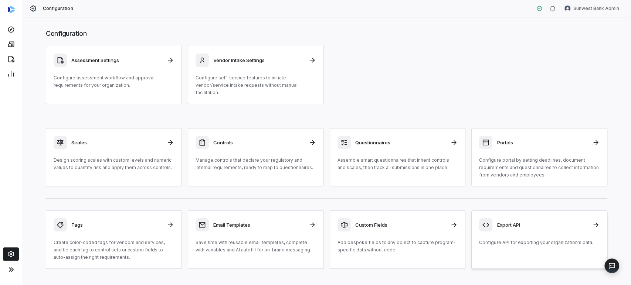
scroll to position [10, 0]
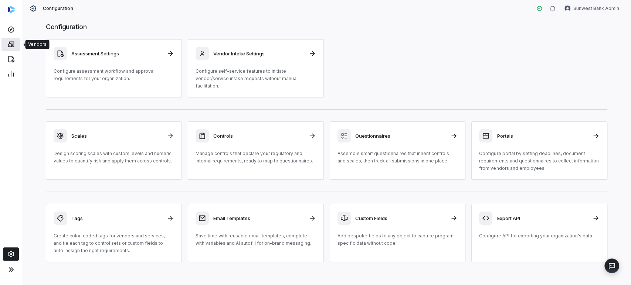
click at [17, 41] on link at bounding box center [10, 44] width 19 height 13
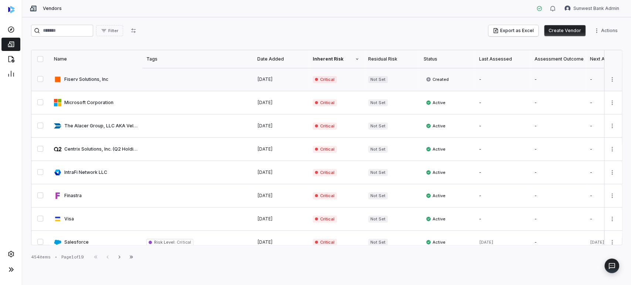
click at [136, 85] on link at bounding box center [96, 79] width 92 height 23
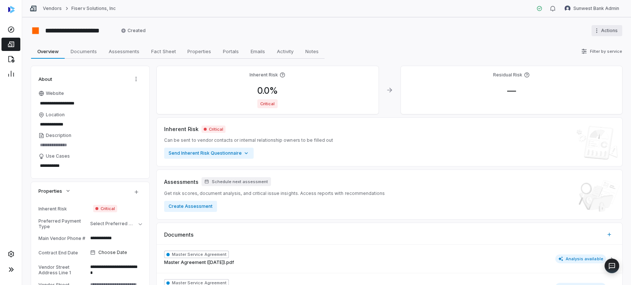
click at [604, 33] on html "**********" at bounding box center [315, 142] width 631 height 285
click at [506, 51] on html "**********" at bounding box center [315, 142] width 631 height 285
click at [107, 48] on span "Assessments" at bounding box center [124, 52] width 37 height 10
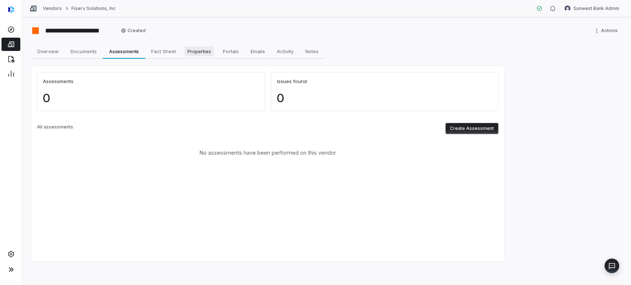
click at [202, 53] on span "Properties" at bounding box center [200, 52] width 30 height 10
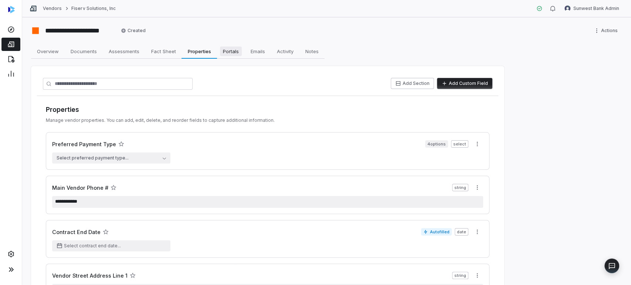
click at [234, 53] on span "Portals" at bounding box center [231, 52] width 22 height 10
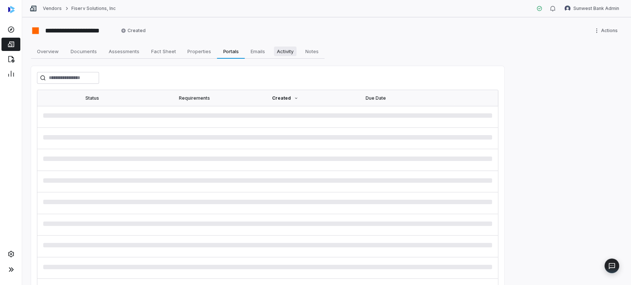
click at [277, 53] on span "Activity" at bounding box center [285, 52] width 23 height 10
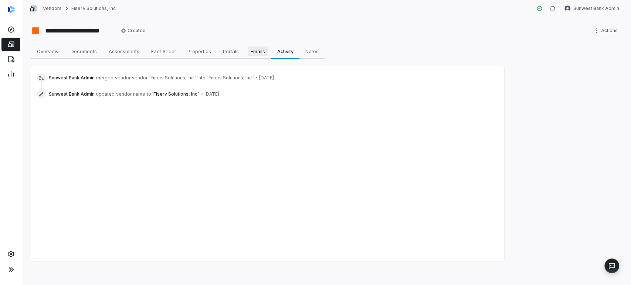
click at [267, 53] on span "Emails" at bounding box center [258, 52] width 20 height 10
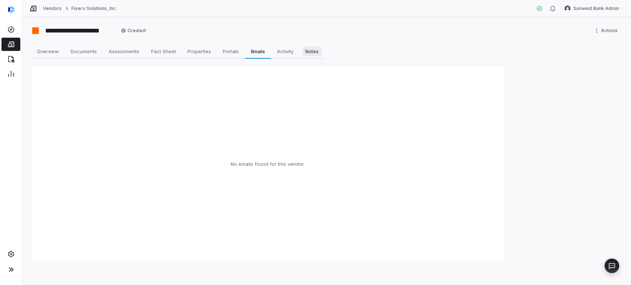
click at [303, 53] on link "Notes Notes" at bounding box center [312, 51] width 25 height 15
click at [172, 56] on span "Fact Sheet" at bounding box center [163, 52] width 31 height 10
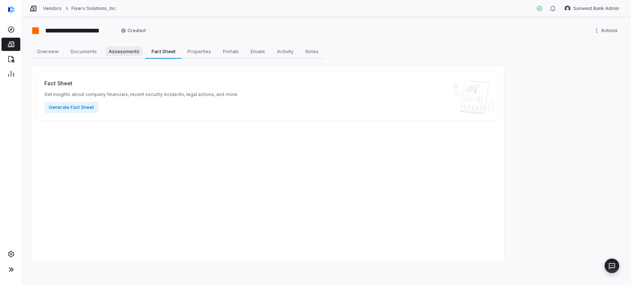
click at [121, 54] on span "Assessments" at bounding box center [124, 52] width 37 height 10
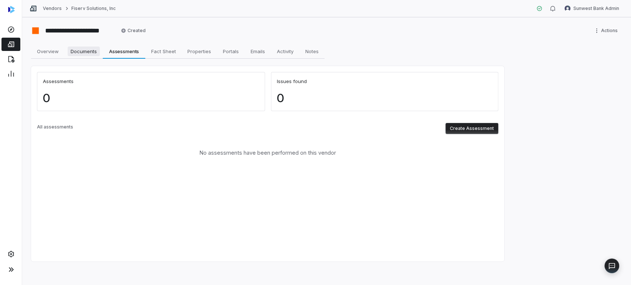
click at [88, 58] on link "Documents Documents" at bounding box center [84, 51] width 38 height 15
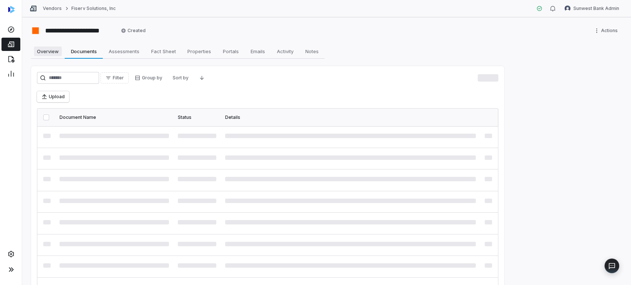
click at [58, 56] on link "Overview Overview" at bounding box center [48, 51] width 34 height 15
type textarea "*"
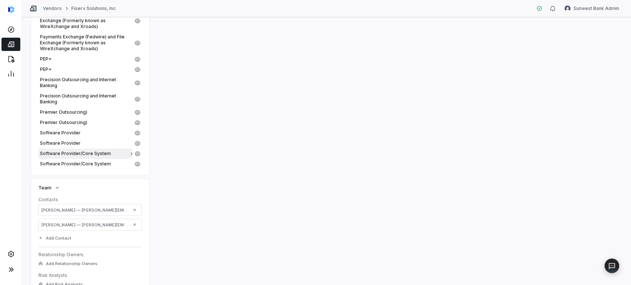
scroll to position [848, 0]
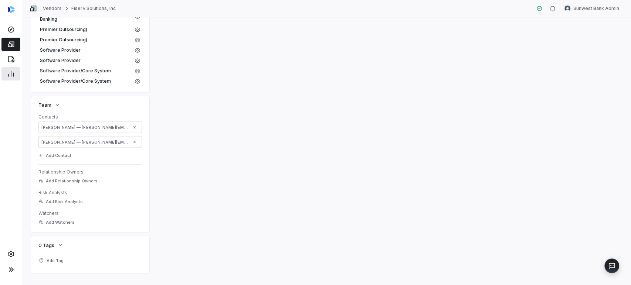
click at [11, 67] on link at bounding box center [10, 73] width 19 height 13
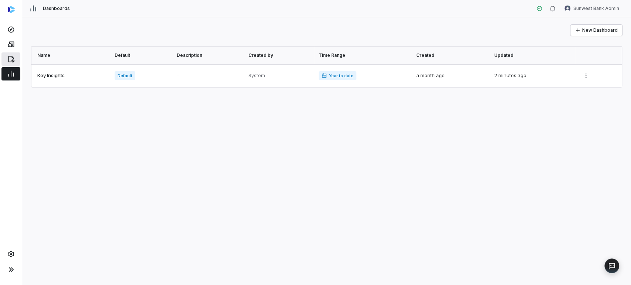
click at [14, 61] on icon at bounding box center [10, 58] width 7 height 7
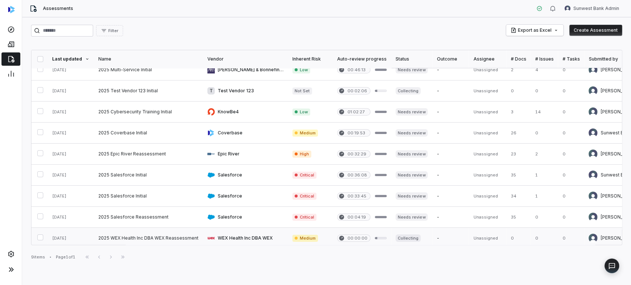
scroll to position [16, 0]
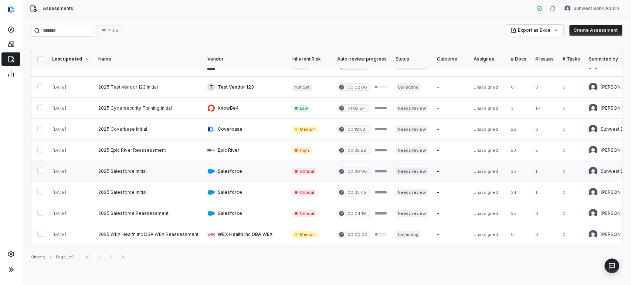
click at [175, 165] on link at bounding box center [148, 171] width 109 height 21
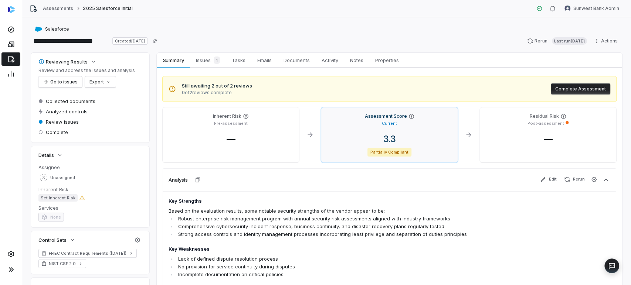
click at [395, 124] on div "Current" at bounding box center [389, 122] width 125 height 7
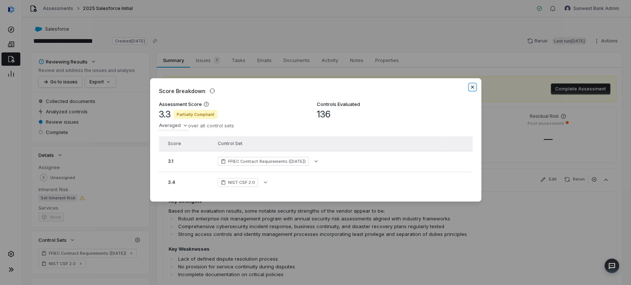
click at [474, 85] on icon "button" at bounding box center [473, 87] width 6 height 6
